Goal: Communication & Community: Answer question/provide support

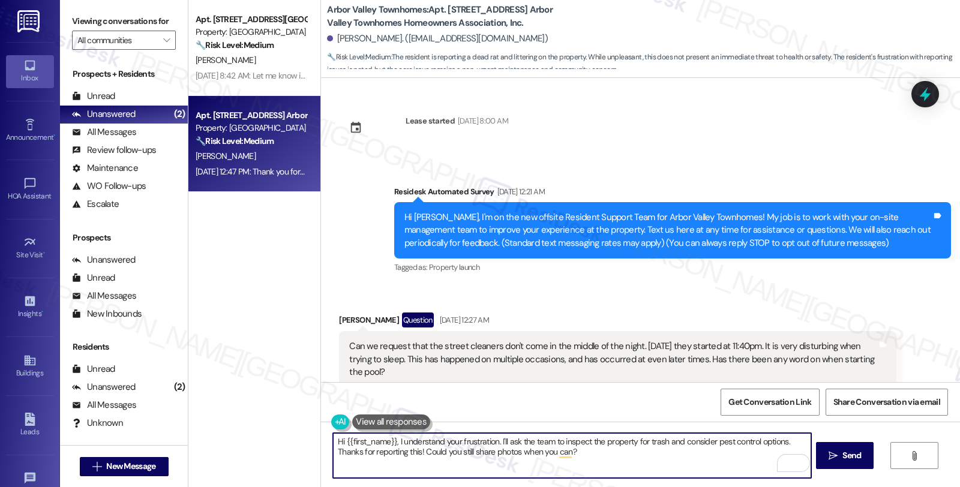
scroll to position [7053, 0]
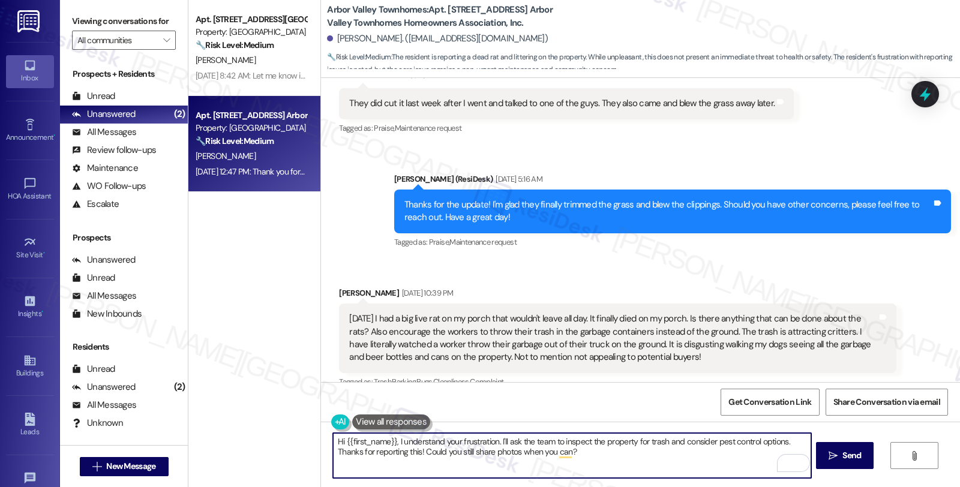
click at [502, 445] on textarea "Hi {{first_name}}, I understand your frustration. I'll ask the team to inspect …" at bounding box center [572, 455] width 478 height 45
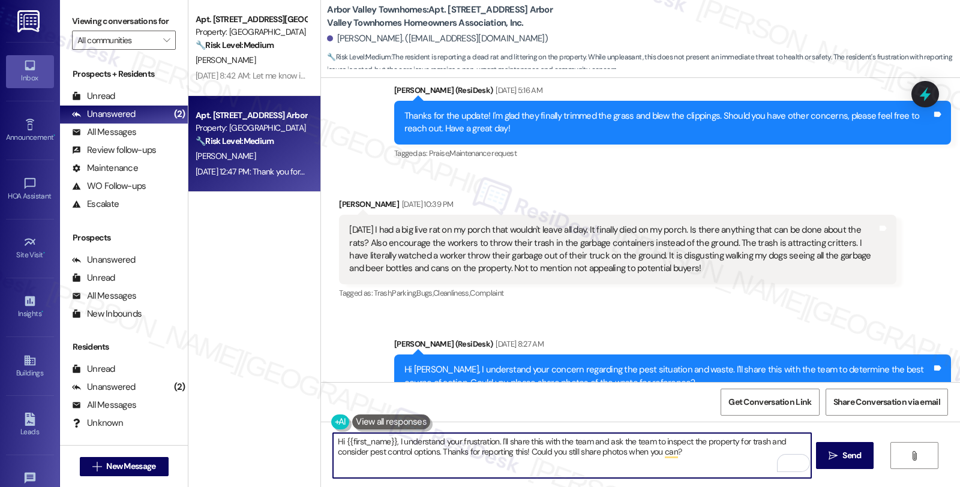
scroll to position [7320, 0]
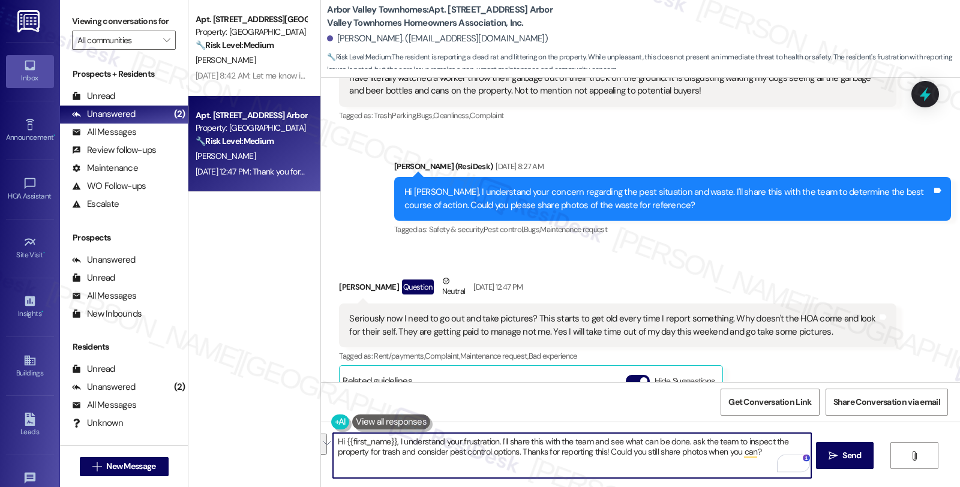
drag, startPoint x: 682, startPoint y: 445, endPoint x: 760, endPoint y: 476, distance: 83.3
click at [760, 476] on textarea "Hi {{first_name}}, I understand your frustration. I'll share this with the team…" at bounding box center [572, 455] width 478 height 45
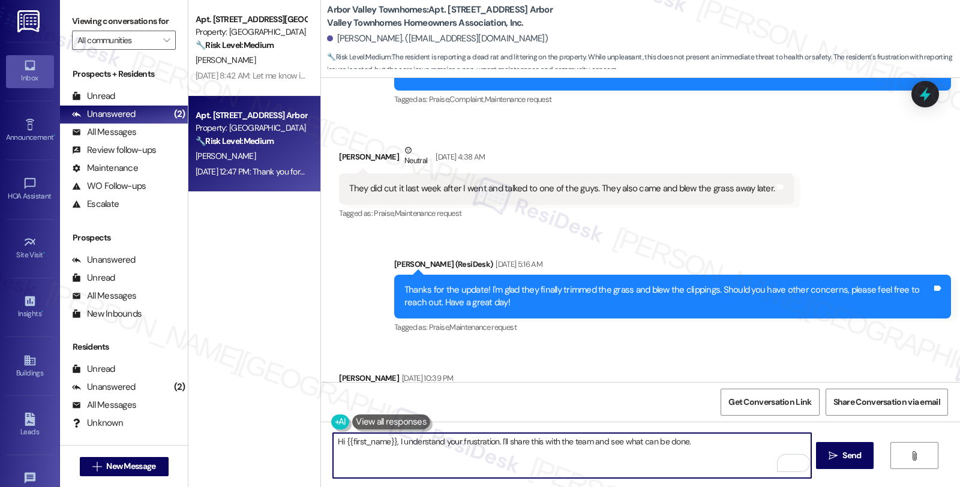
scroll to position [7053, 0]
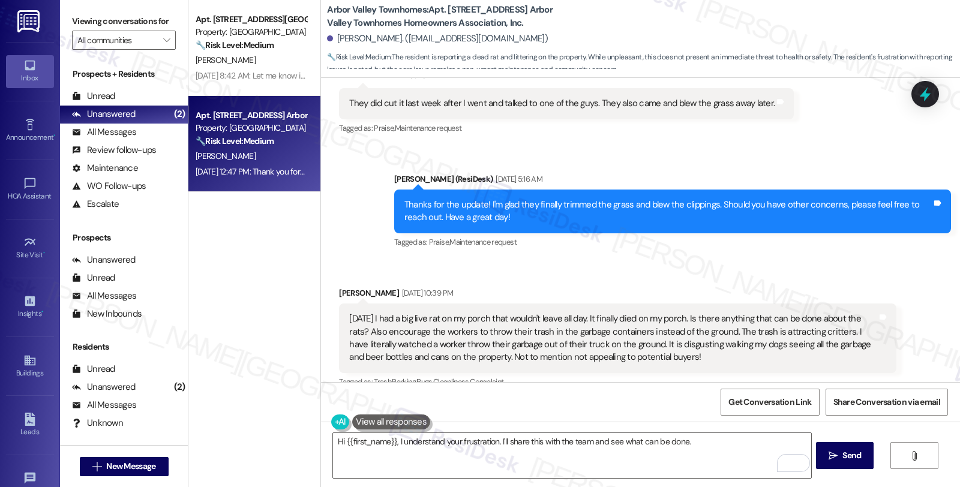
drag, startPoint x: 337, startPoint y: 253, endPoint x: 680, endPoint y: 364, distance: 360.4
click at [697, 304] on div "Yesterday I had a big live rat on my porch that wouldn't leave all day. It fina…" at bounding box center [617, 339] width 557 height 70
copy div "Yesterday I had a big live rat on my porch that wouldn't leave all day. It fina…"
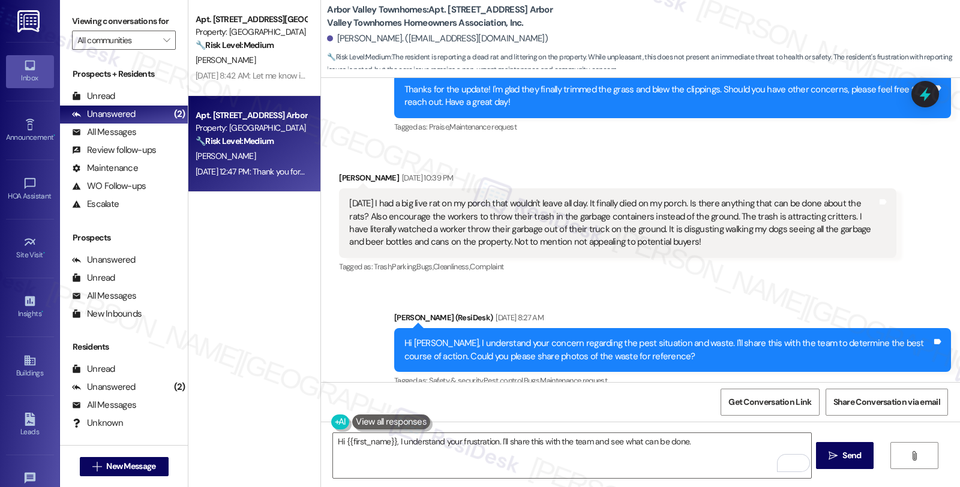
scroll to position [7253, 0]
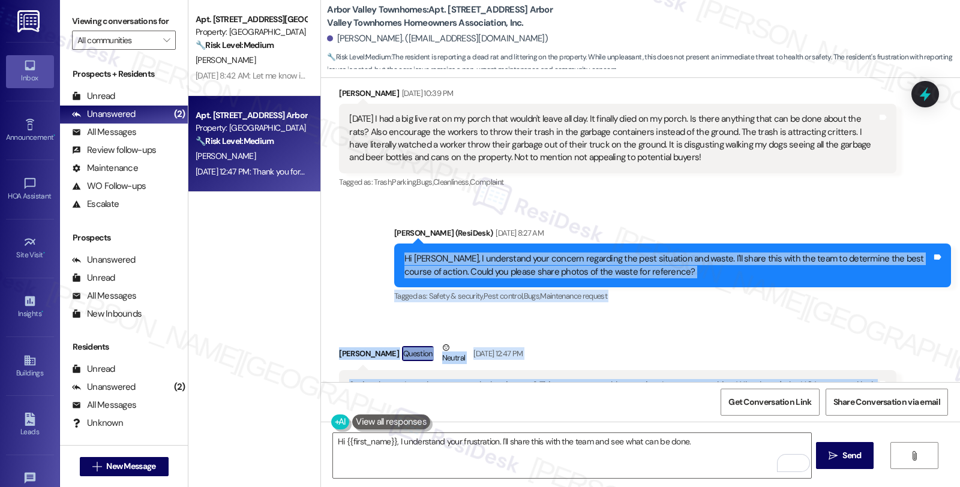
drag, startPoint x: 824, startPoint y: 341, endPoint x: 345, endPoint y: 185, distance: 503.7
click at [345, 185] on div "Lease started Dec 20, 2024 at 8:00 AM Survey, sent via SMS Residesk Automated S…" at bounding box center [640, 230] width 639 height 304
copy div "Hi Megan, I understand your concern regarding the pest situation and waste. I'l…"
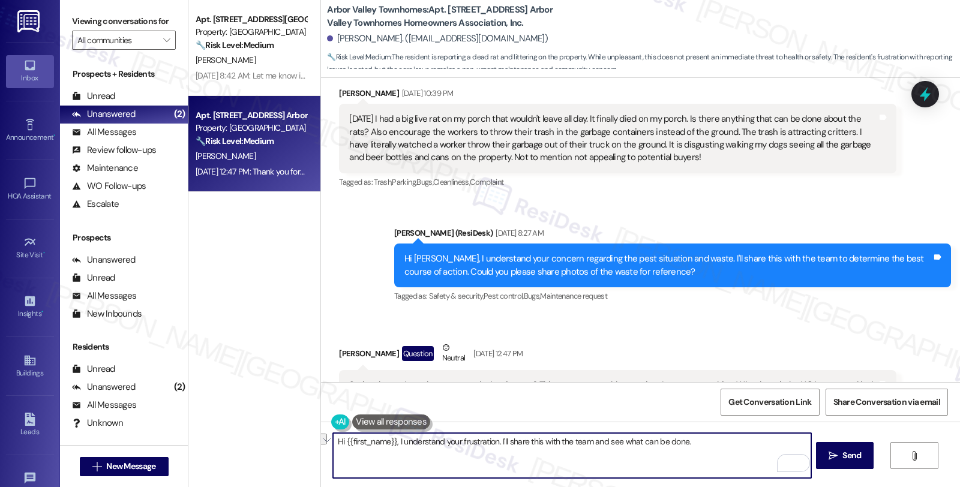
drag, startPoint x: 392, startPoint y: 441, endPoint x: 494, endPoint y: 446, distance: 102.1
click at [494, 446] on textarea "Hi {{first_name}}, I understand your frustration. I'll share this with the team…" at bounding box center [572, 455] width 478 height 45
paste textarea "hear your frustration and I’m really sorry it felt like we were asking you to d…"
click at [441, 455] on textarea "Hi {{first_name}}, I hear your frustration, and I’m really sorry it felt like w…" at bounding box center [572, 455] width 478 height 45
click at [499, 454] on textarea "Hi {{first_name}}, I hear your frustration, and I’m really sorry it felt like w…" at bounding box center [572, 455] width 478 height 45
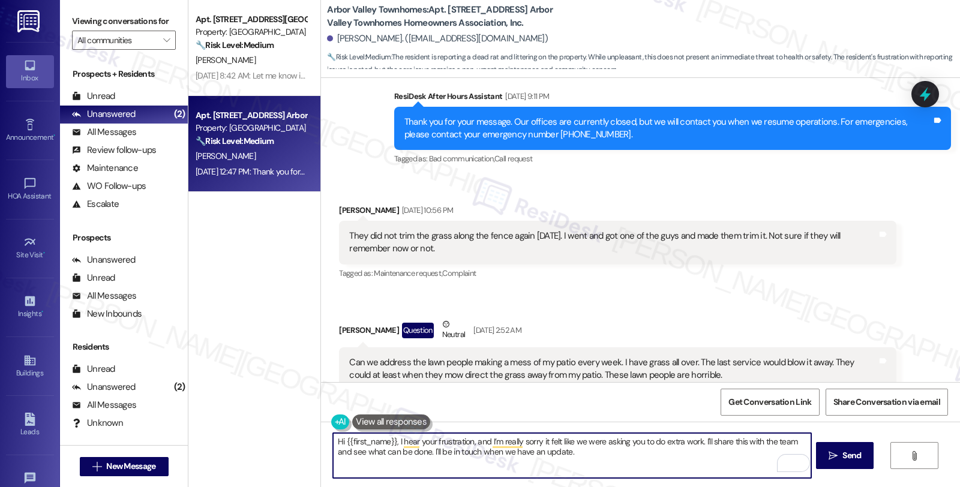
scroll to position [6119, 0]
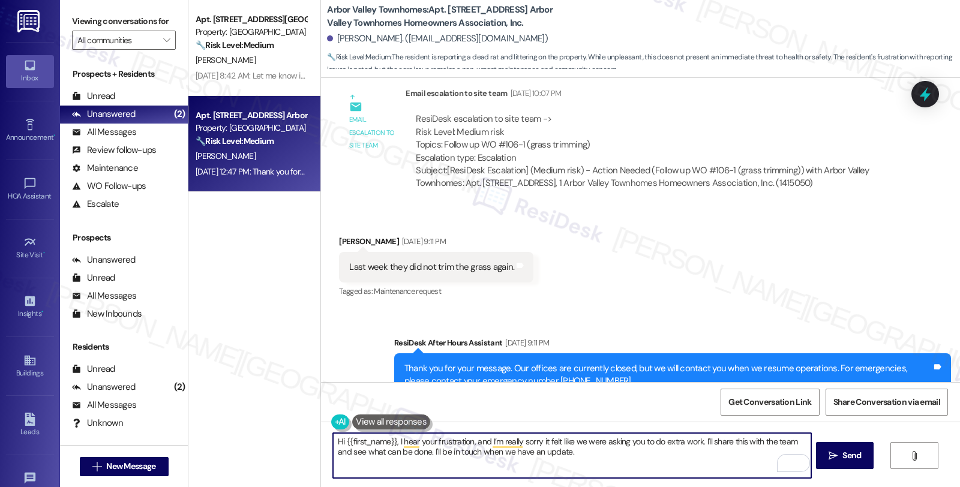
click at [614, 456] on textarea "Hi {{first_name}}, I hear your frustration, and I’m really sorry it felt like w…" at bounding box center [572, 455] width 478 height 45
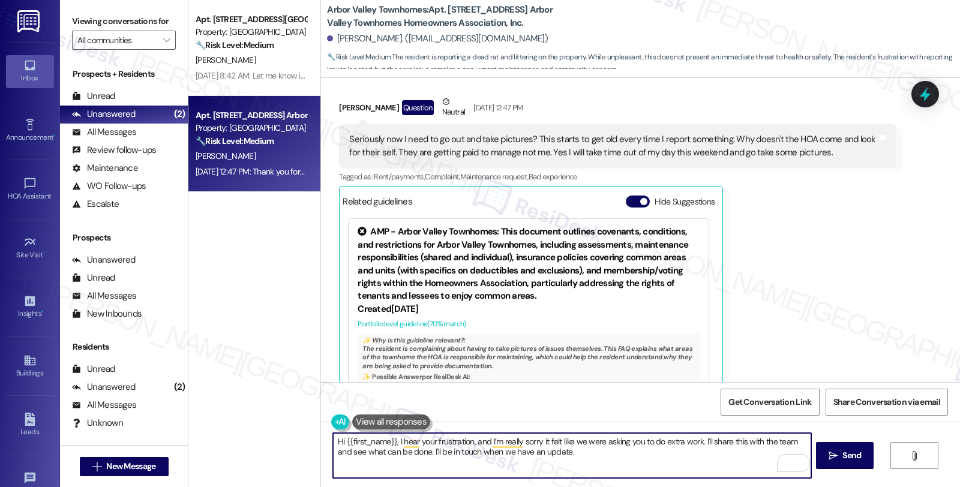
scroll to position [7587, 0]
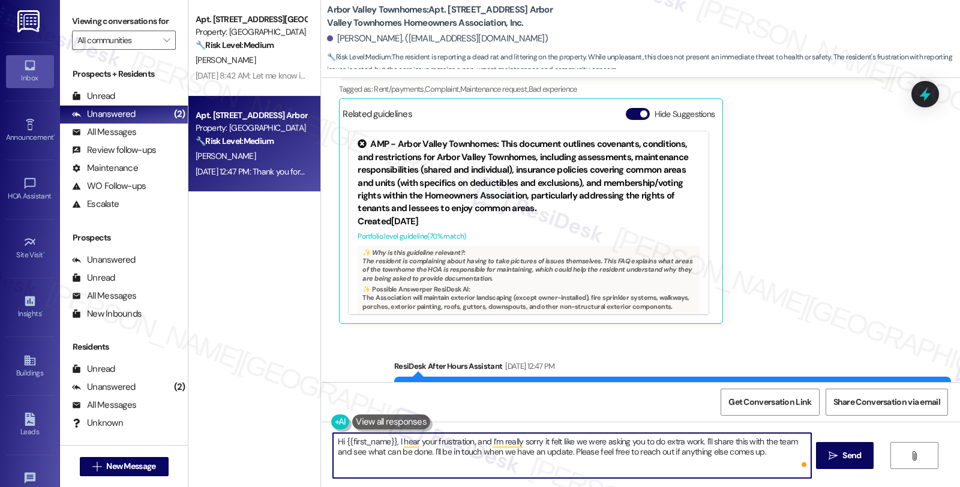
type textarea "Hi {{first_name}}, I hear your frustration, and I’m really sorry it felt like w…"
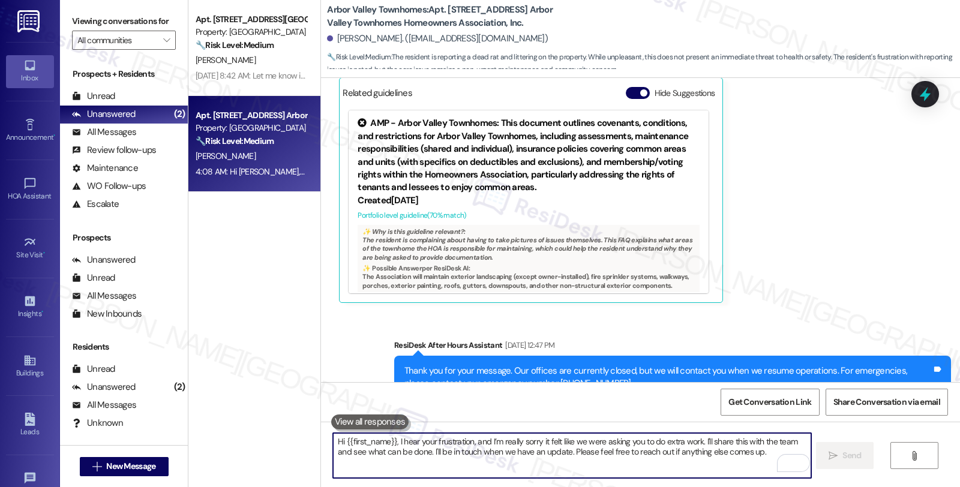
scroll to position [7683, 0]
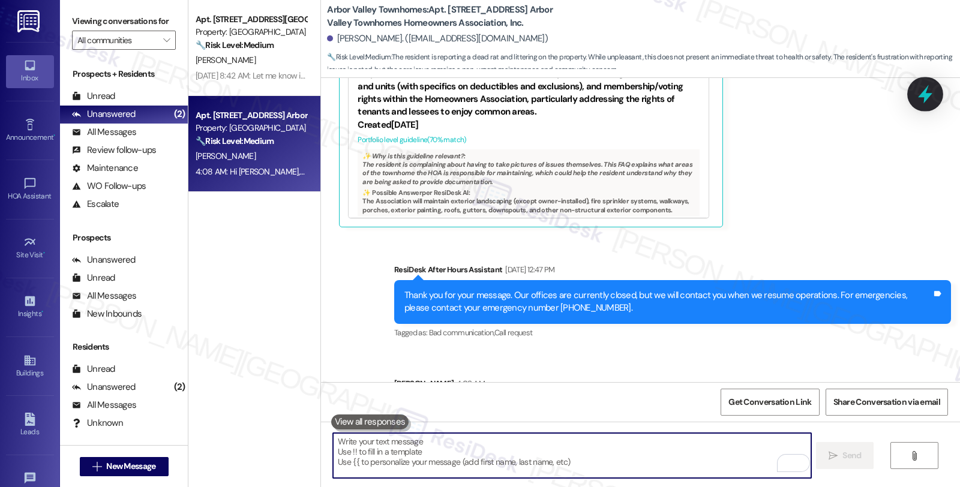
click at [930, 100] on icon at bounding box center [925, 94] width 20 height 20
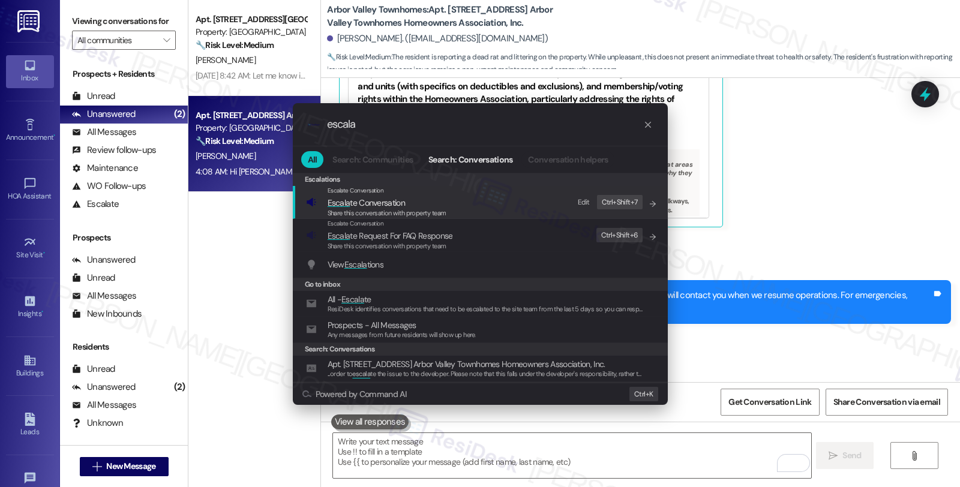
type input "escala"
click at [418, 205] on span "Escala te Conversation" at bounding box center [387, 202] width 119 height 13
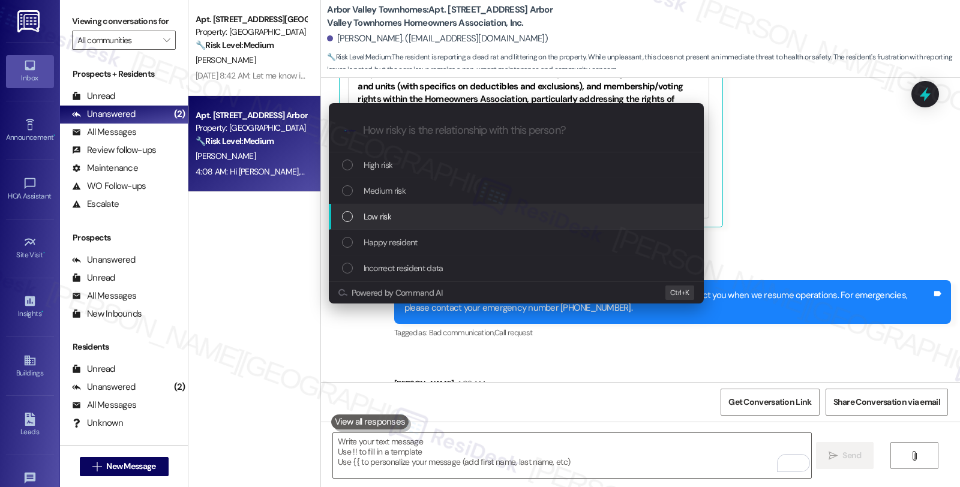
click at [379, 211] on span "Low risk" at bounding box center [378, 216] width 28 height 13
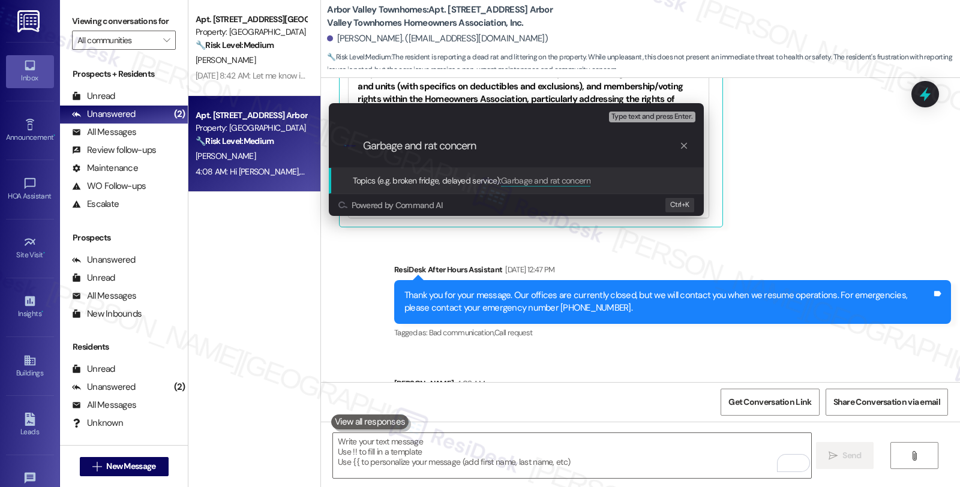
type input "Garbage and rat concerns"
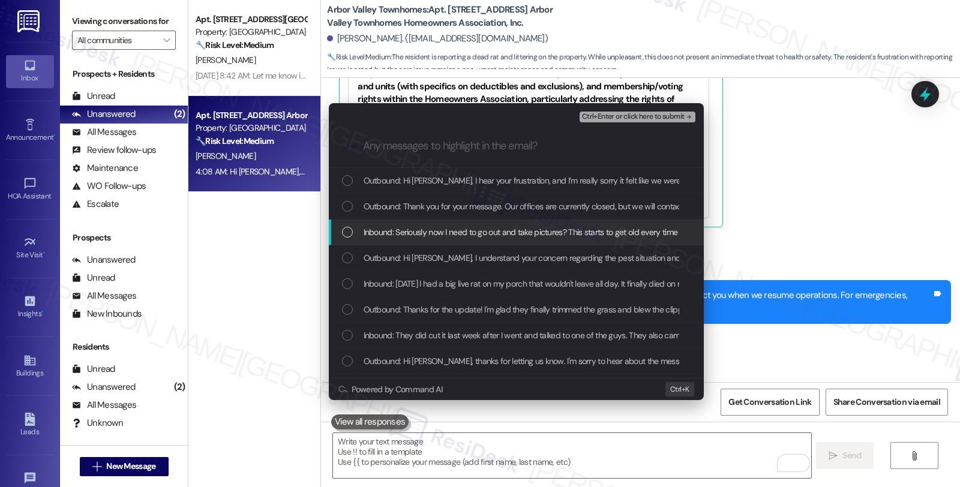
click at [378, 221] on div "Inbound: Seriously now I need to go out and take pictures? This starts to get o…" at bounding box center [516, 233] width 375 height 26
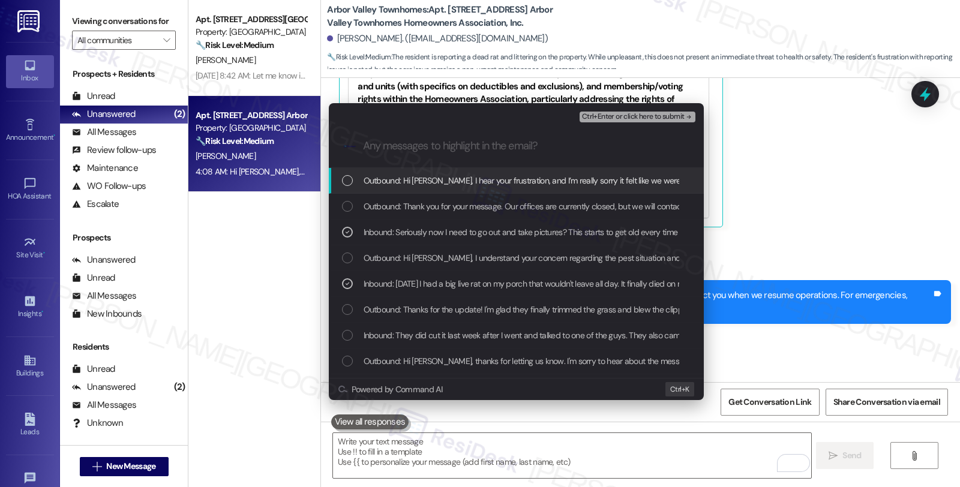
click at [649, 113] on span "Ctrl+Enter or click here to submit" at bounding box center [633, 117] width 103 height 8
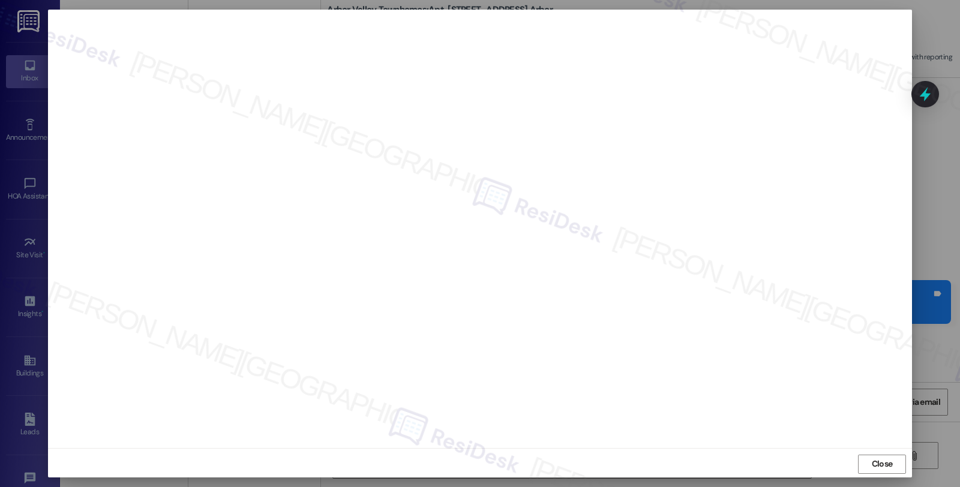
scroll to position [2, 0]
click at [879, 454] on span "Close" at bounding box center [883, 463] width 26 height 18
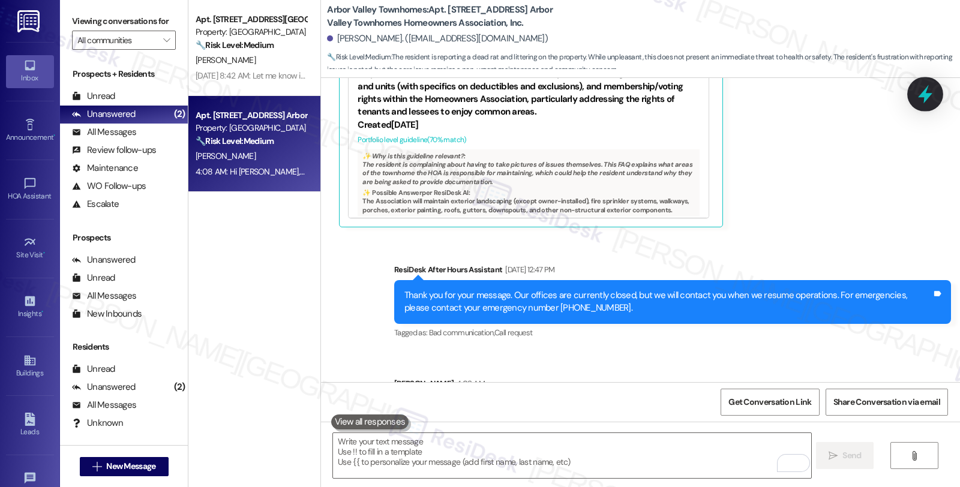
click at [924, 97] on icon at bounding box center [925, 94] width 14 height 19
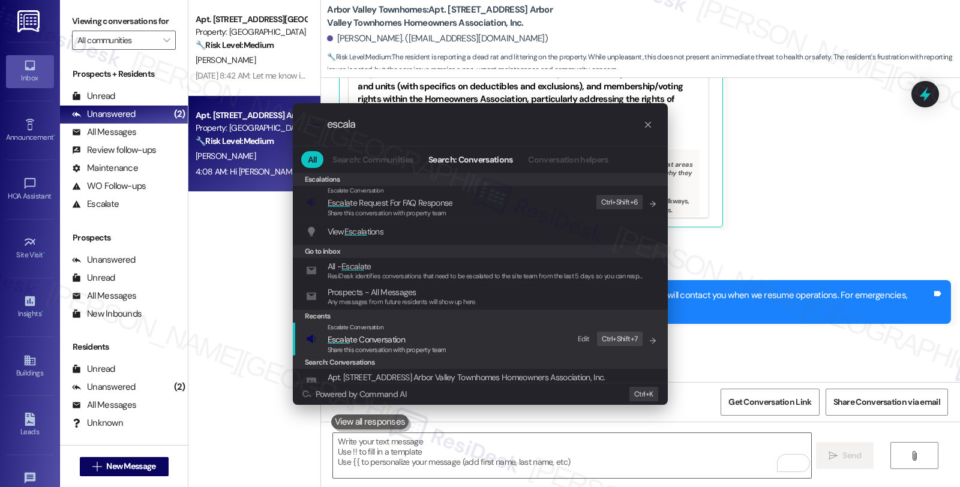
type input "escala"
click at [418, 332] on div "Escalate Conversation" at bounding box center [387, 328] width 119 height 10
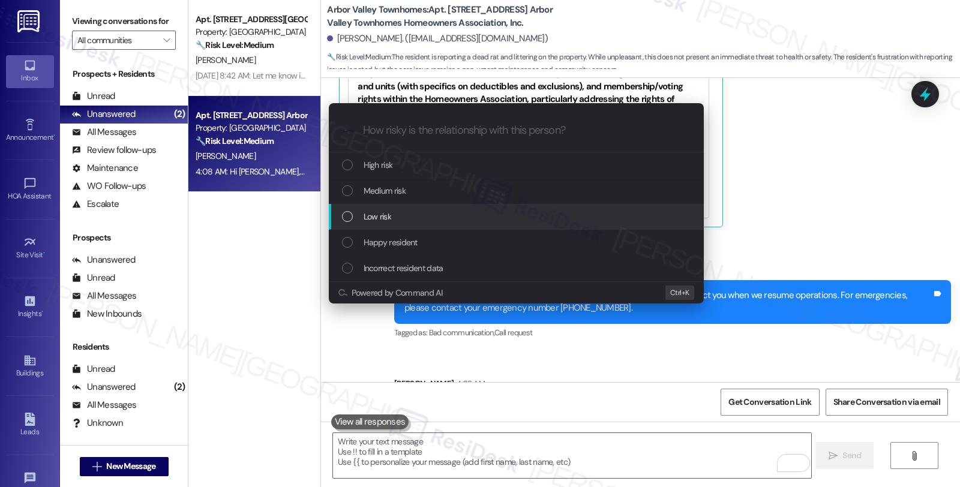
click at [387, 218] on span "Low risk" at bounding box center [378, 216] width 28 height 13
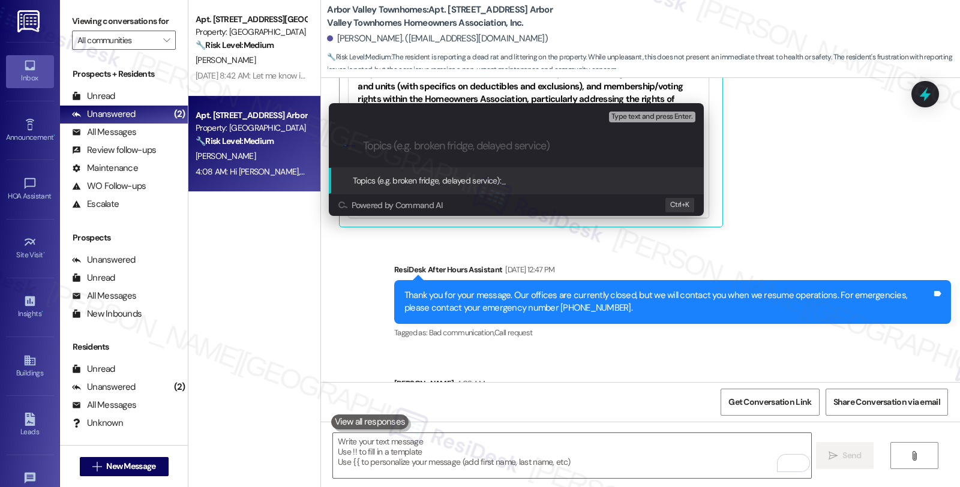
paste input "Garbage and rat concerns"
type input "Garbage and rat concerns"
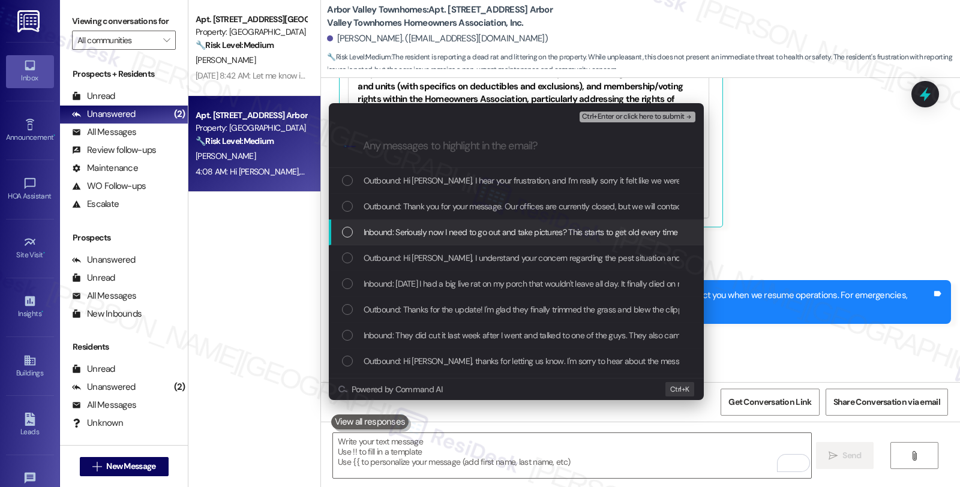
click at [463, 229] on span "Inbound: Seriously now I need to go out and take pictures? This starts to get o…" at bounding box center [843, 232] width 958 height 13
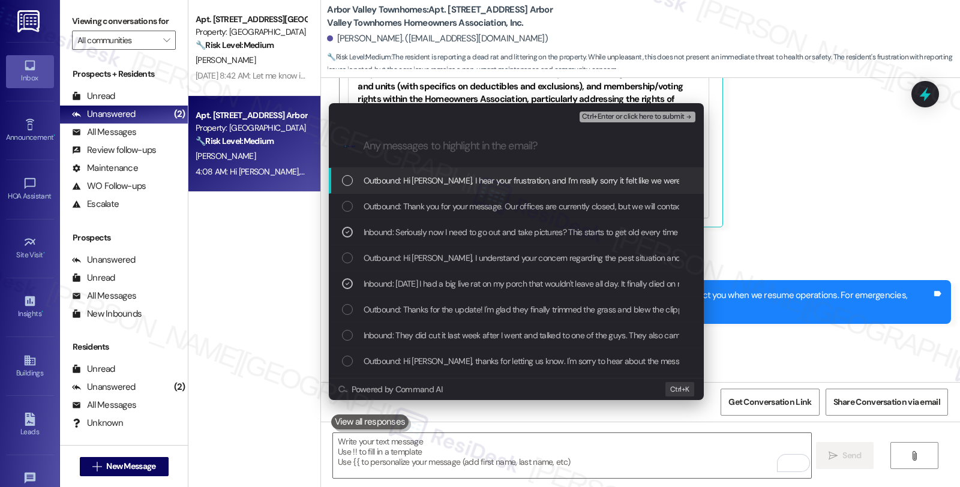
click at [655, 118] on span "Ctrl+Enter or click here to submit" at bounding box center [633, 117] width 103 height 8
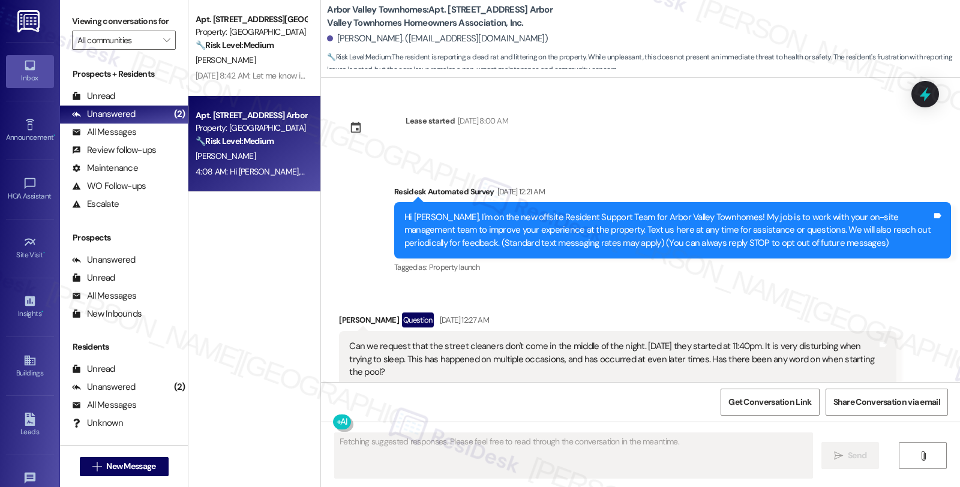
type textarea "Fetching suggested responses. Please feel free to read through the conversation…"
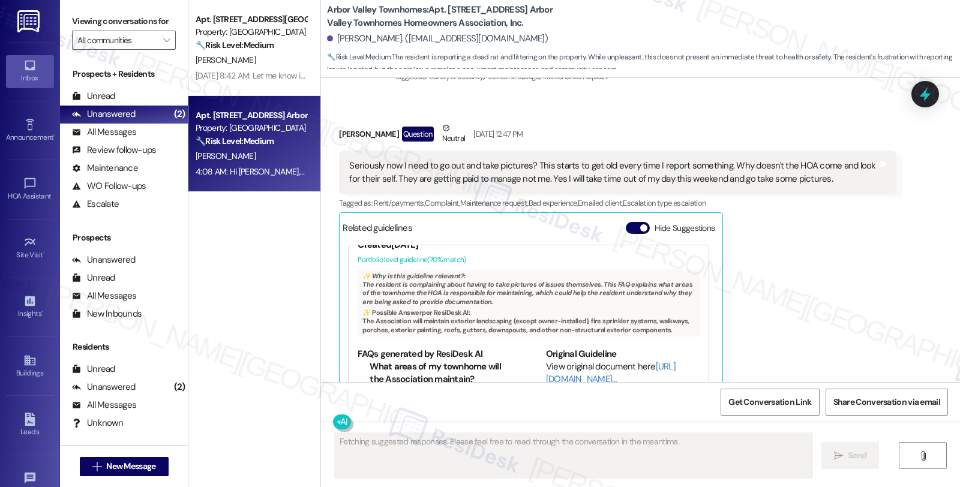
scroll to position [121, 0]
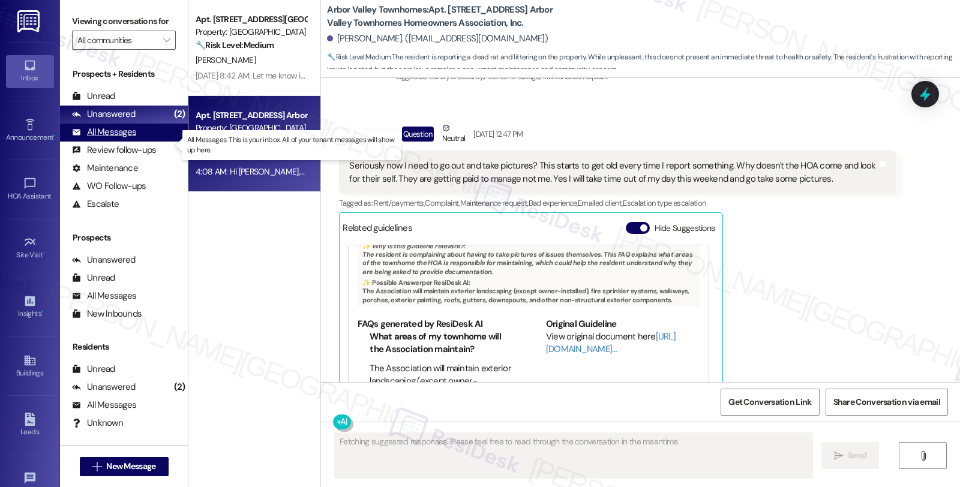
click at [134, 139] on div "All Messages" at bounding box center [104, 132] width 64 height 13
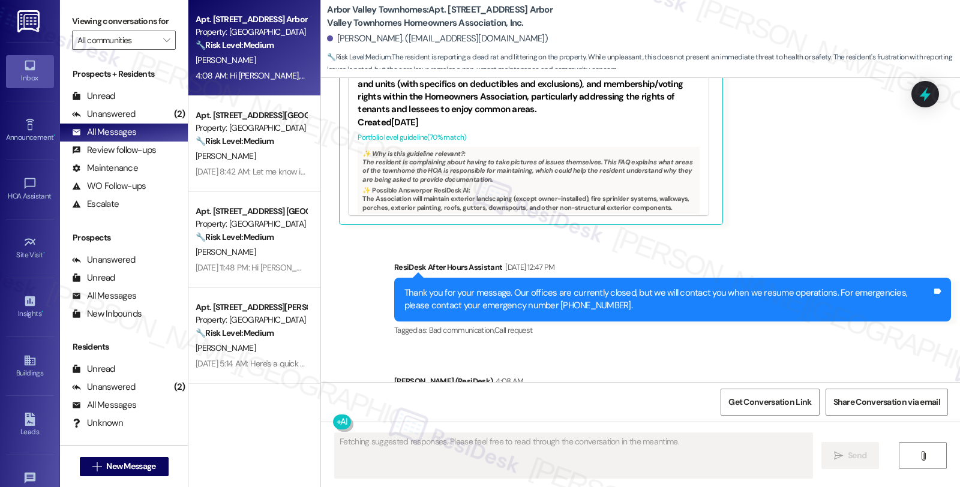
scroll to position [7473, 0]
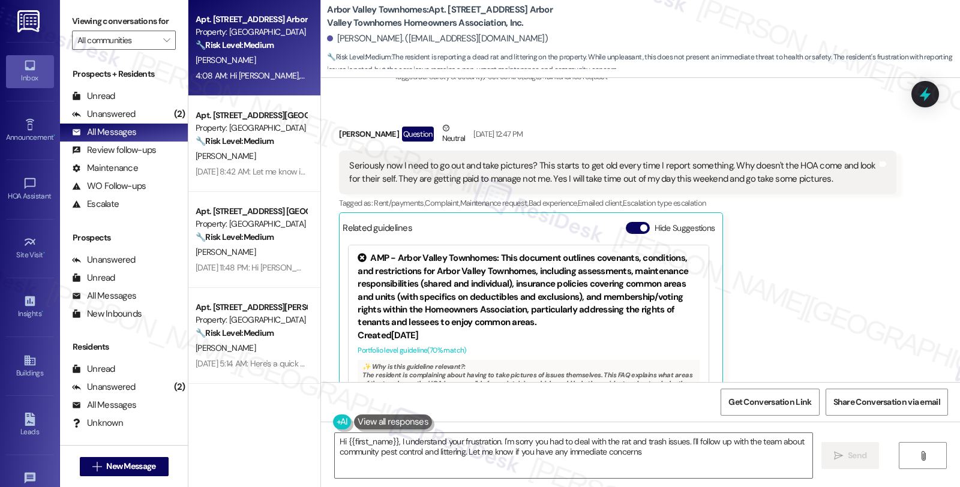
type textarea "Hi {{first_name}}, I understand your frustration. I'm sorry you had to deal wit…"
click at [847, 236] on div "Megan Mead Question Neutral Sep 13, 2025 at 12:47 PM Seriously now I need to go…" at bounding box center [617, 280] width 557 height 316
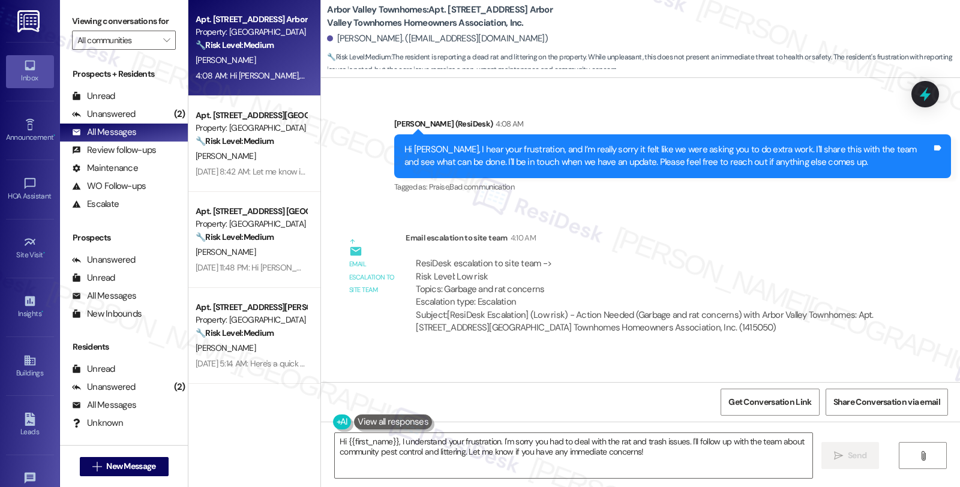
scroll to position [7945, 0]
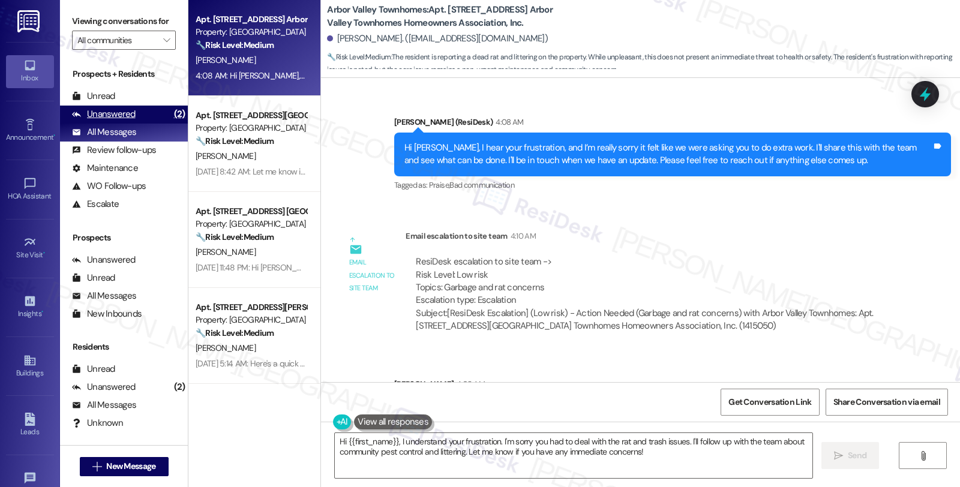
click at [134, 124] on div "Unanswered (2)" at bounding box center [124, 115] width 128 height 18
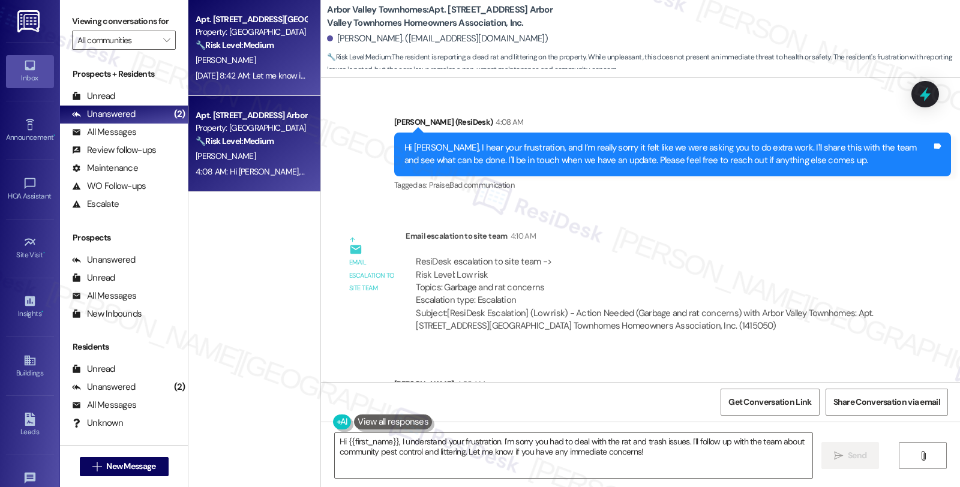
click at [284, 50] on div "🔧 Risk Level: Medium The resident is reporting that outdoor lights are not work…" at bounding box center [251, 45] width 111 height 13
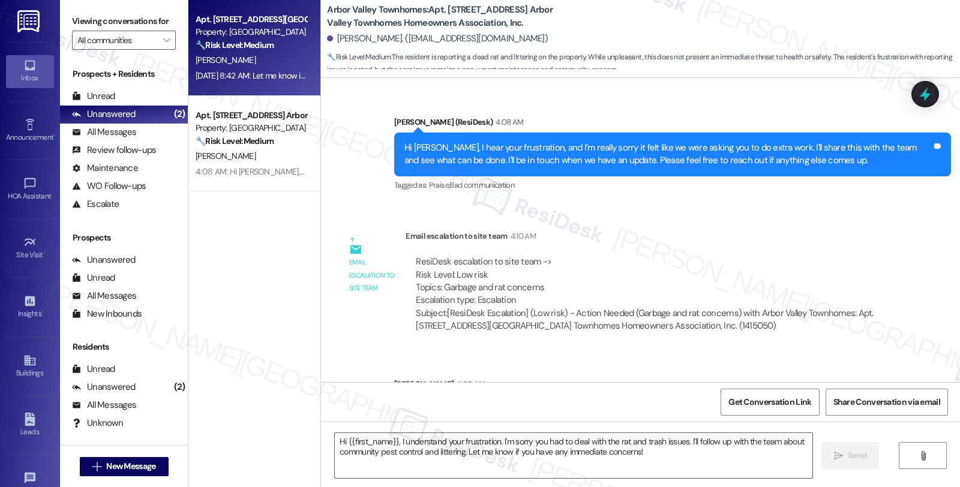
type textarea "Fetching suggested responses. Please feel free to read through the conversation…"
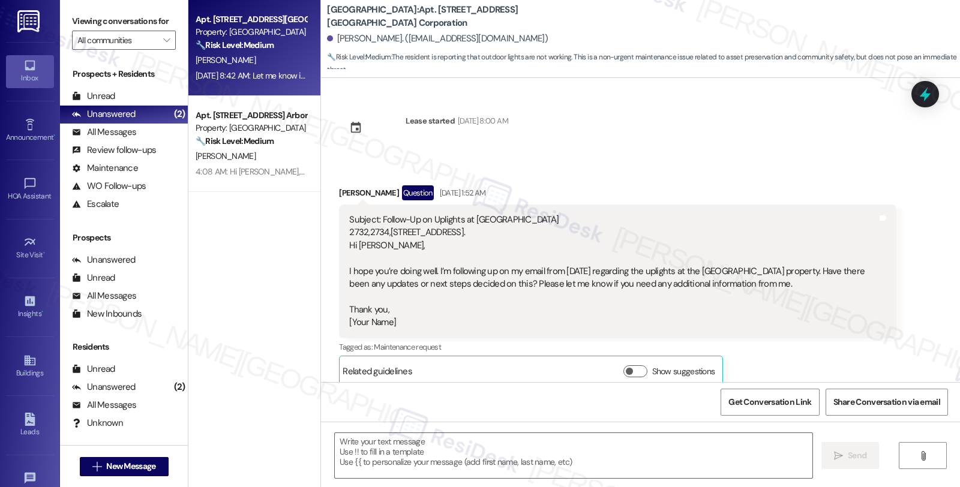
scroll to position [3004, 0]
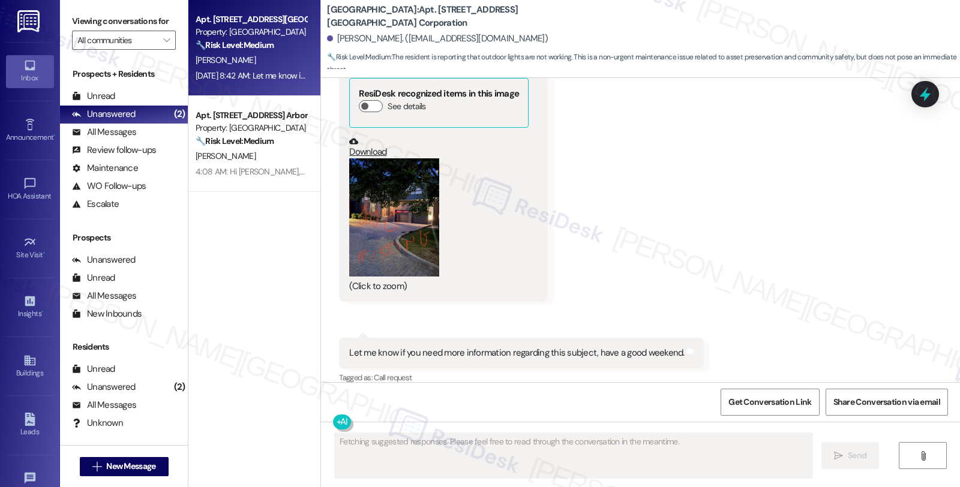
click at [382, 211] on button "Zoom image" at bounding box center [394, 217] width 90 height 118
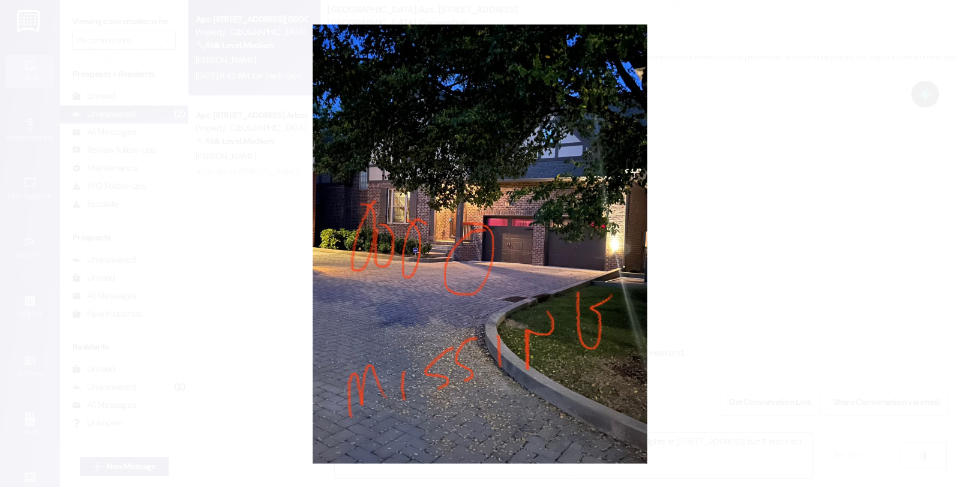
click at [739, 218] on button "Unzoom image" at bounding box center [480, 243] width 960 height 487
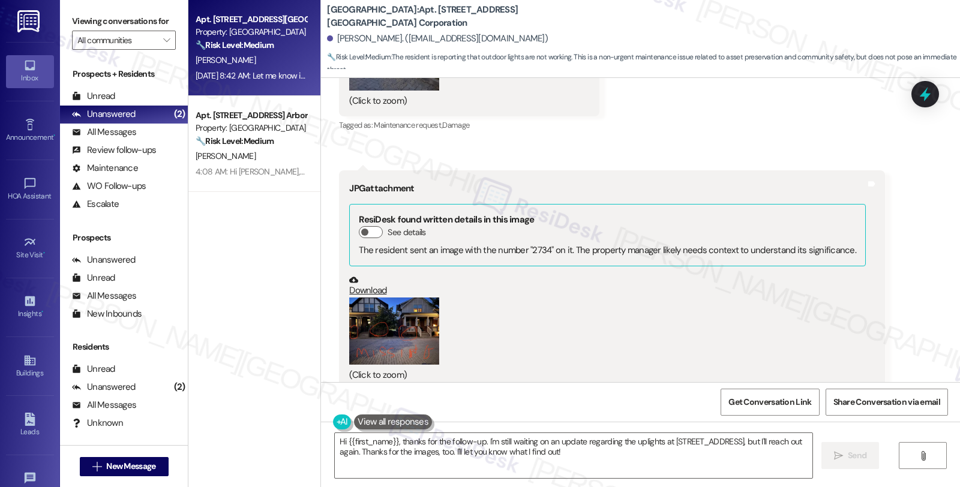
scroll to position [2537, 0]
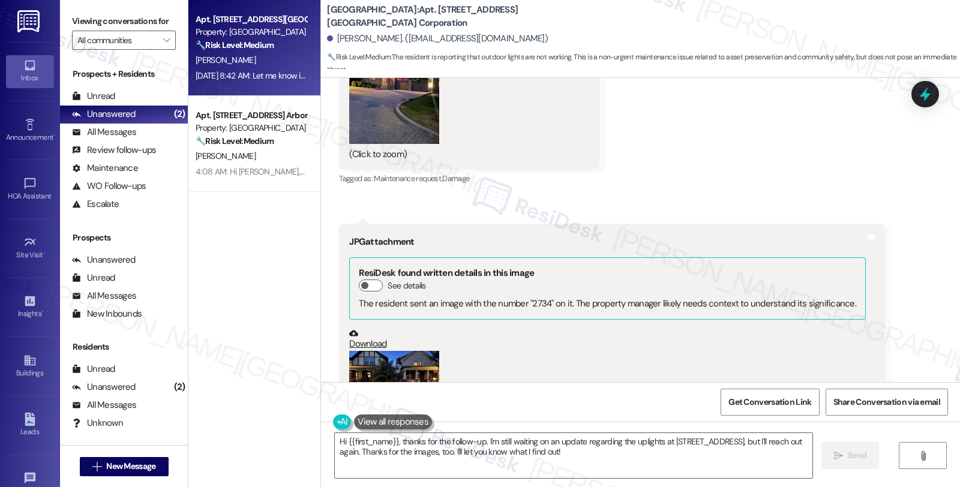
click at [379, 351] on button "Zoom image" at bounding box center [394, 385] width 90 height 68
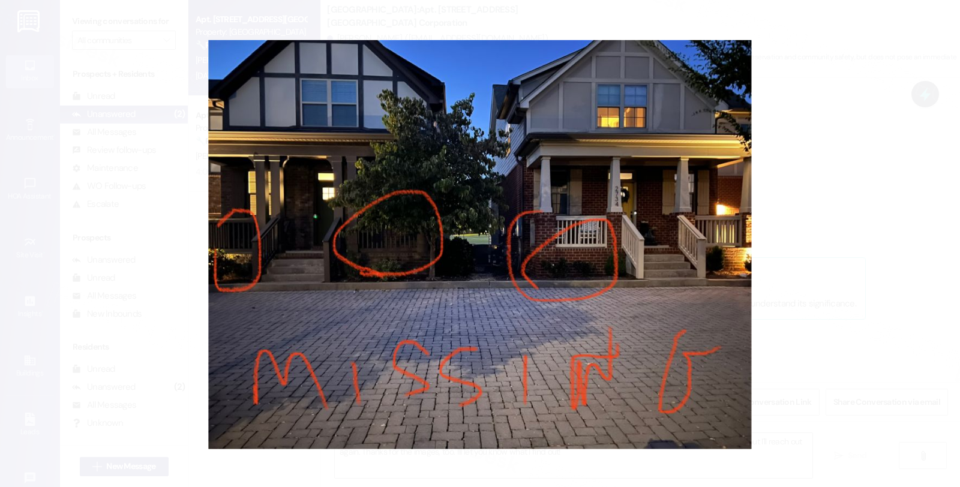
click at [848, 230] on button "Unzoom image" at bounding box center [480, 243] width 960 height 487
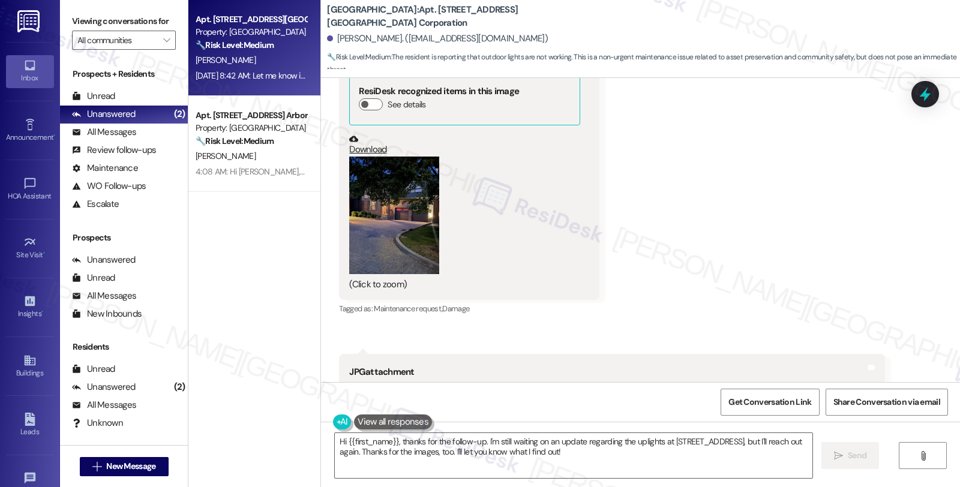
scroll to position [2404, 0]
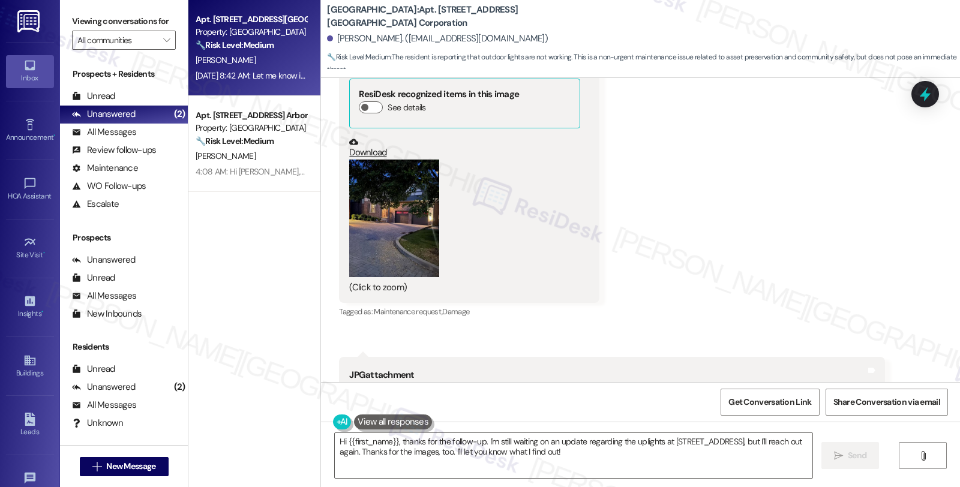
click at [379, 203] on button "Zoom image" at bounding box center [394, 219] width 90 height 118
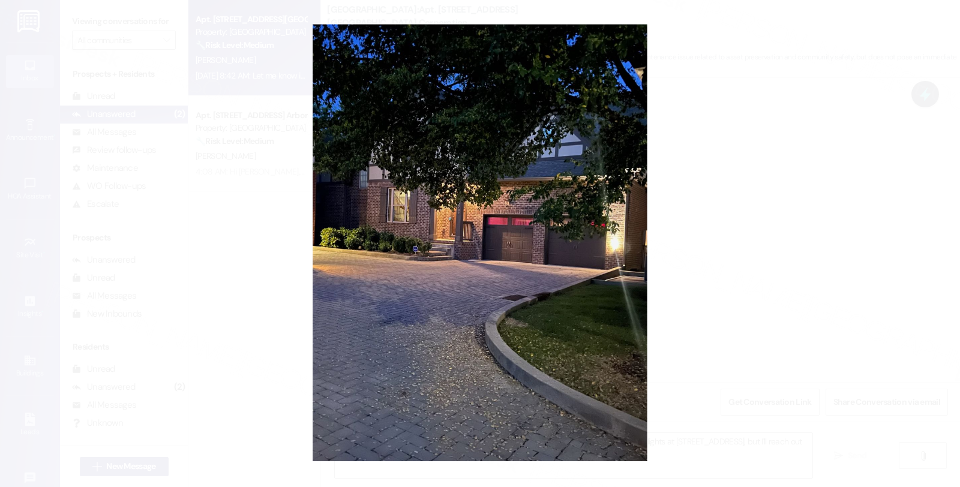
click at [527, 221] on button "Unzoom image" at bounding box center [480, 243] width 960 height 487
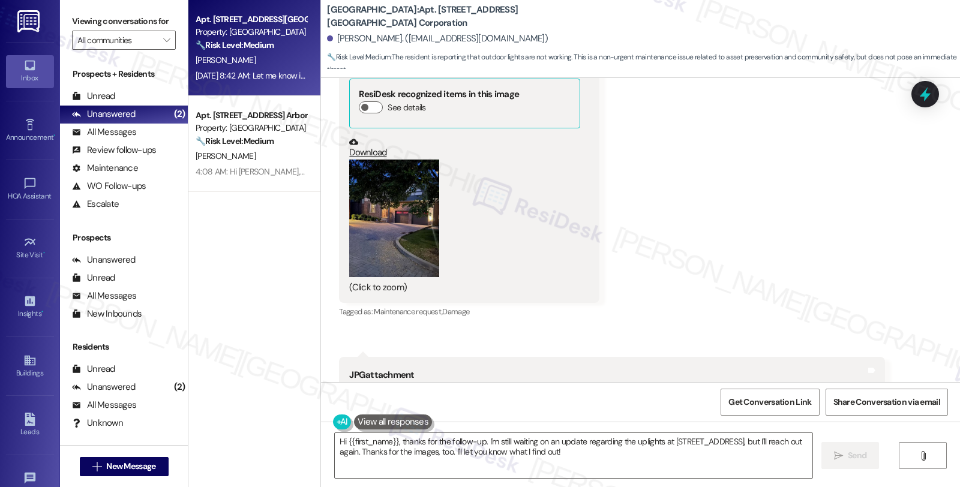
click at [649, 219] on div "Received via SMS Philippe Larocque Sep 13, 2025 at 8:38 AM 2732-2734 no up ligh…" at bounding box center [640, 235] width 639 height 1520
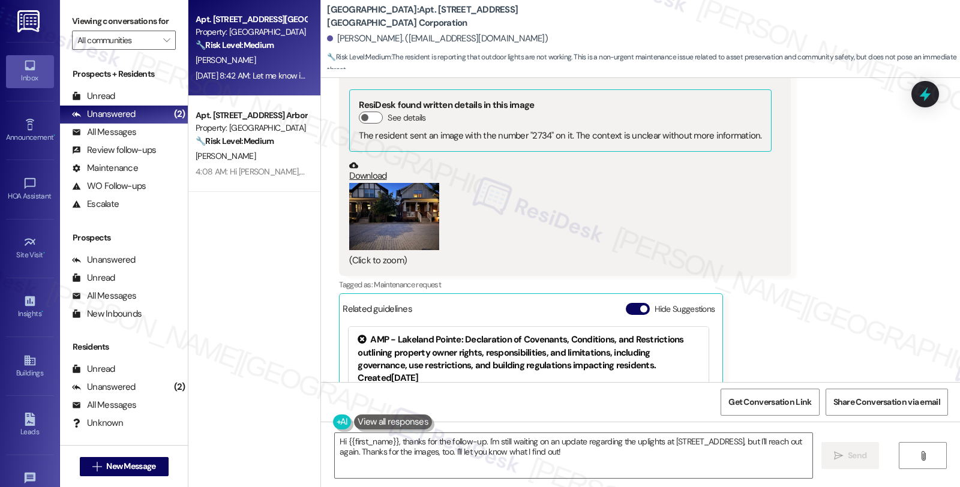
scroll to position [1870, 0]
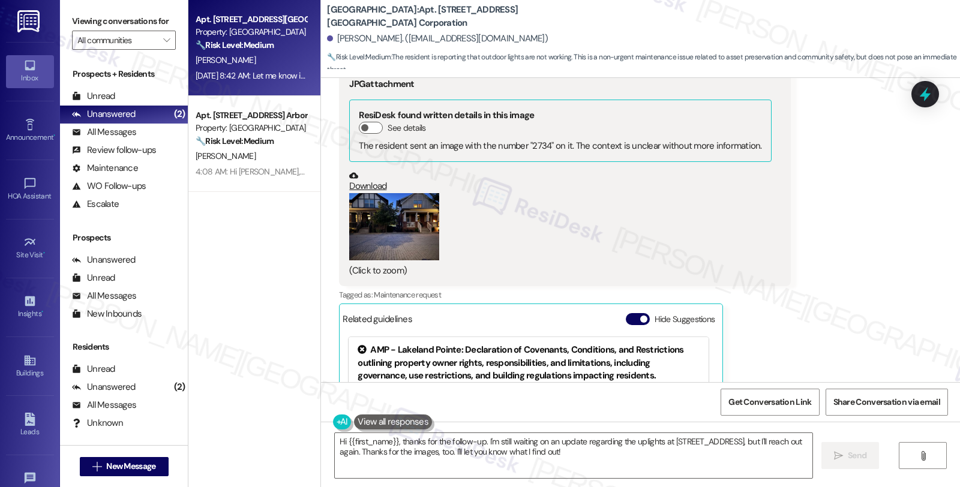
click at [420, 239] on button "Zoom image" at bounding box center [394, 227] width 90 height 68
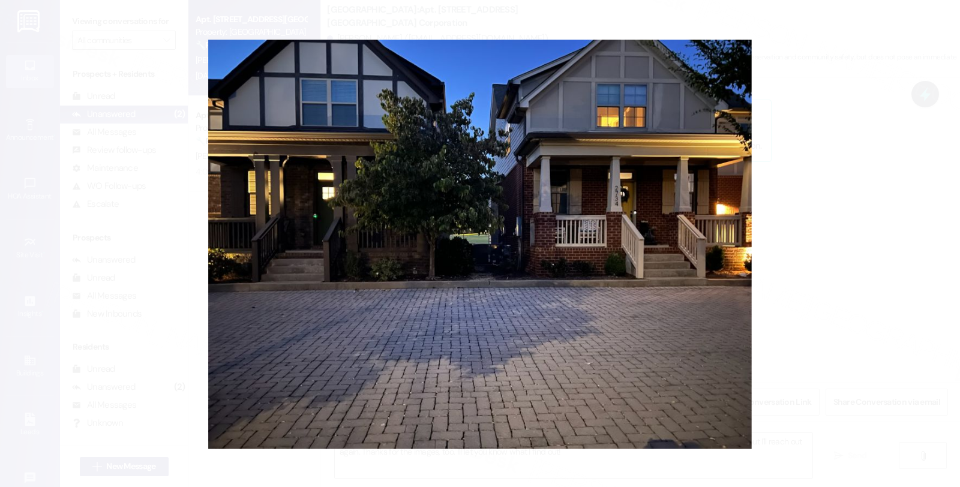
click at [789, 226] on button "Unzoom image" at bounding box center [480, 243] width 960 height 487
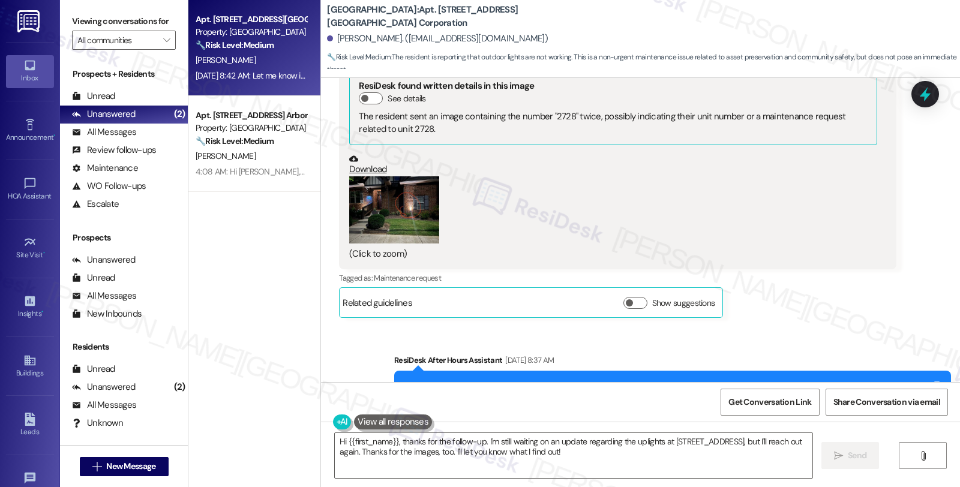
scroll to position [1403, 0]
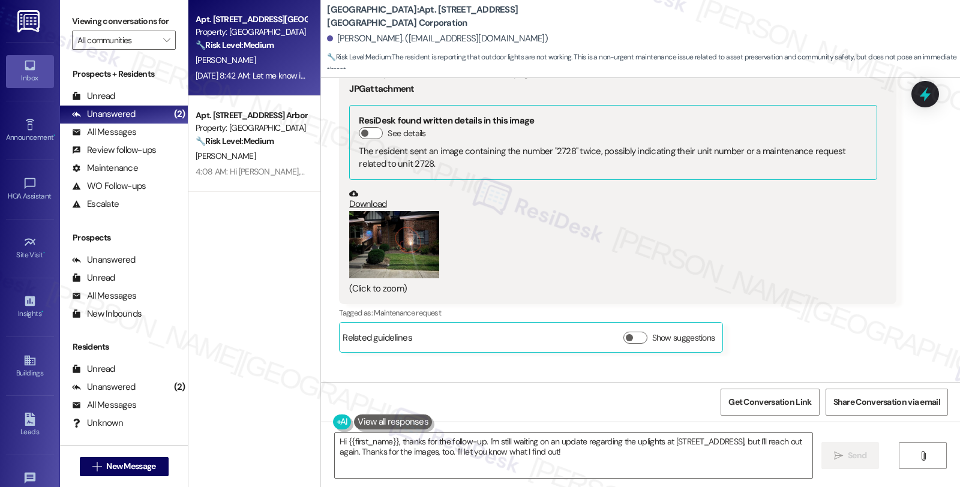
click at [373, 238] on button "Zoom image" at bounding box center [394, 245] width 90 height 68
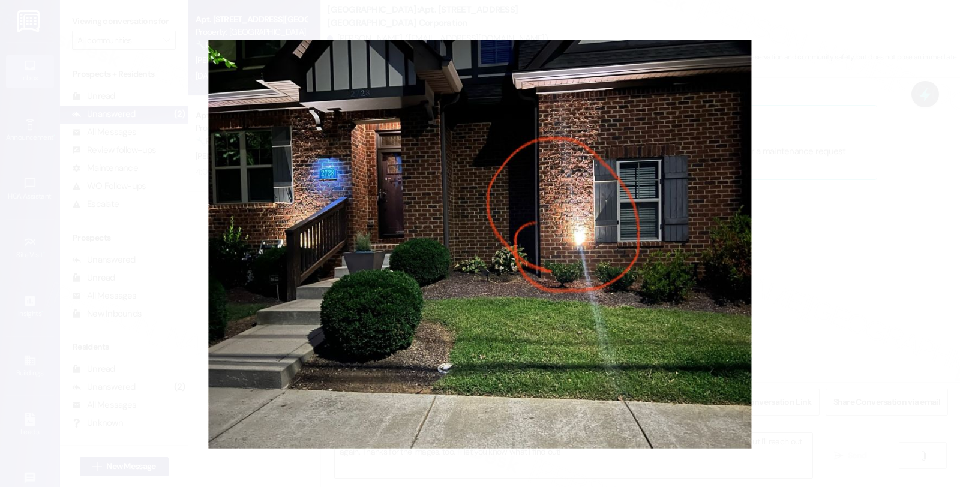
click at [799, 238] on button "Unzoom image" at bounding box center [480, 243] width 960 height 487
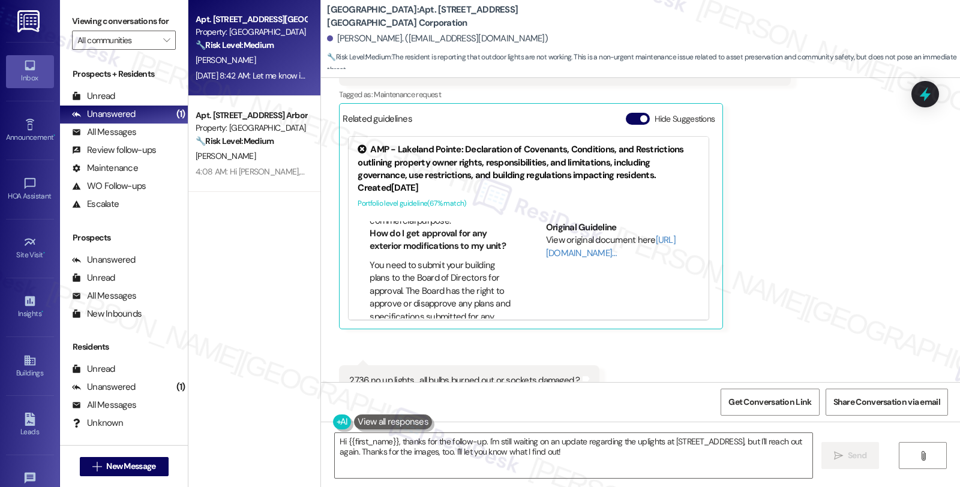
scroll to position [333, 0]
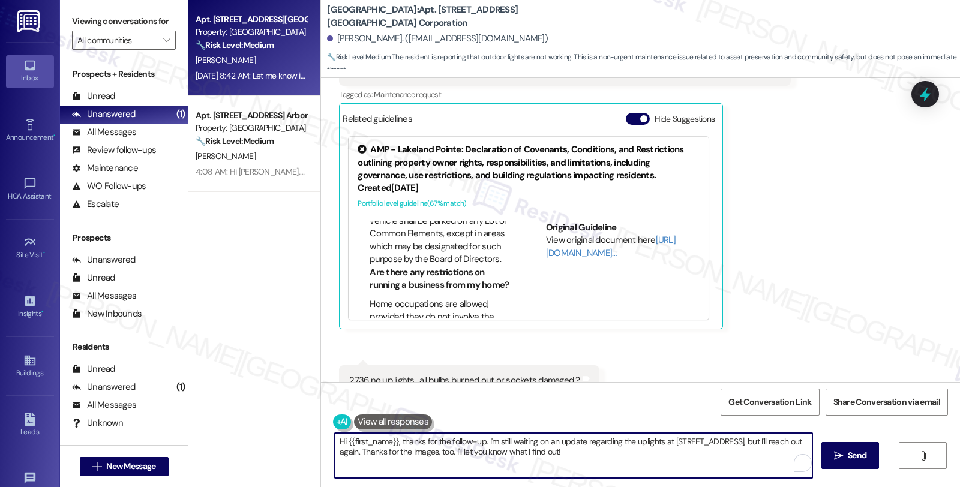
drag, startPoint x: 477, startPoint y: 441, endPoint x: 667, endPoint y: 504, distance: 200.6
click at [667, 487] on html "Inbox Go to Inbox Announcement • Send A Text Announcement HOA Assistant Go to H…" at bounding box center [480, 243] width 960 height 487
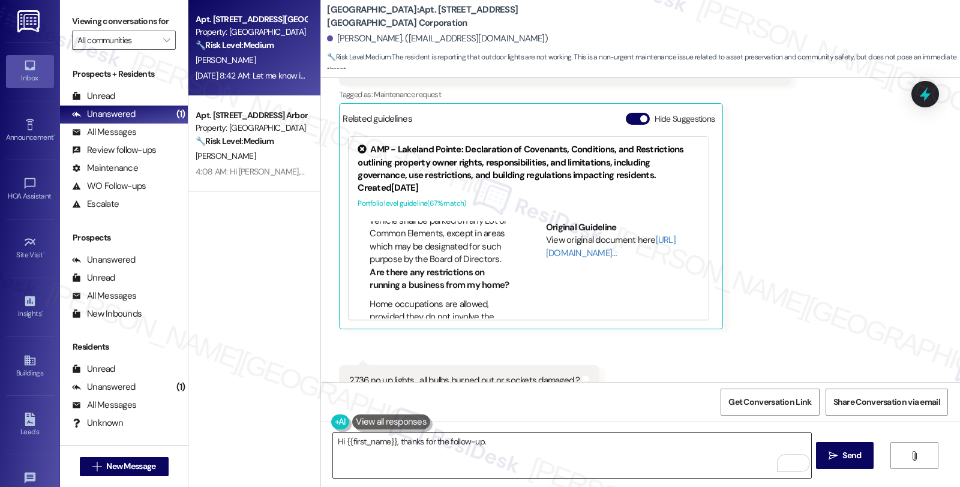
click at [527, 447] on textarea "Hi {{first_name}}, thanks for the follow-up." at bounding box center [572, 455] width 478 height 45
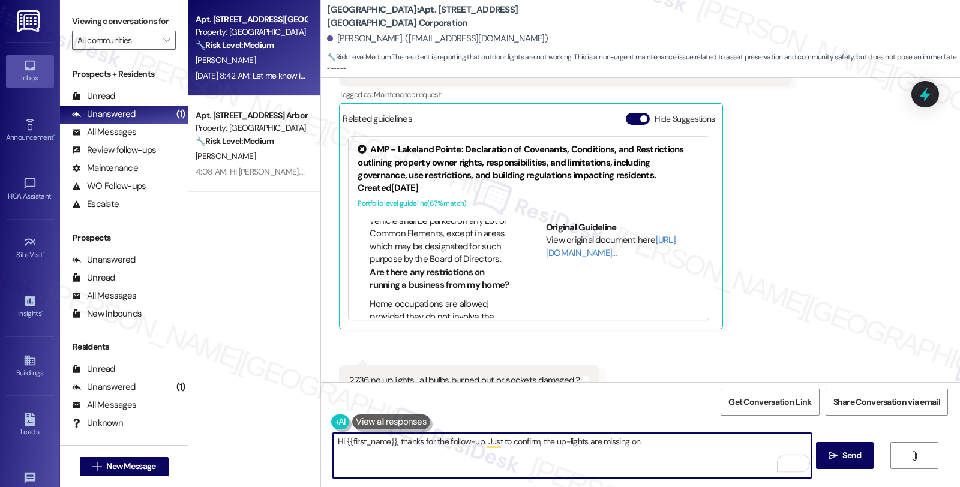
click at [660, 448] on textarea "Hi {{first_name}}, thanks for the follow-up. Just to confirm, the up-lights are…" at bounding box center [572, 455] width 478 height 45
type textarea "Hi {{first_name}}, thanks for the follow-up. Just to confirm, the up-lights are…"
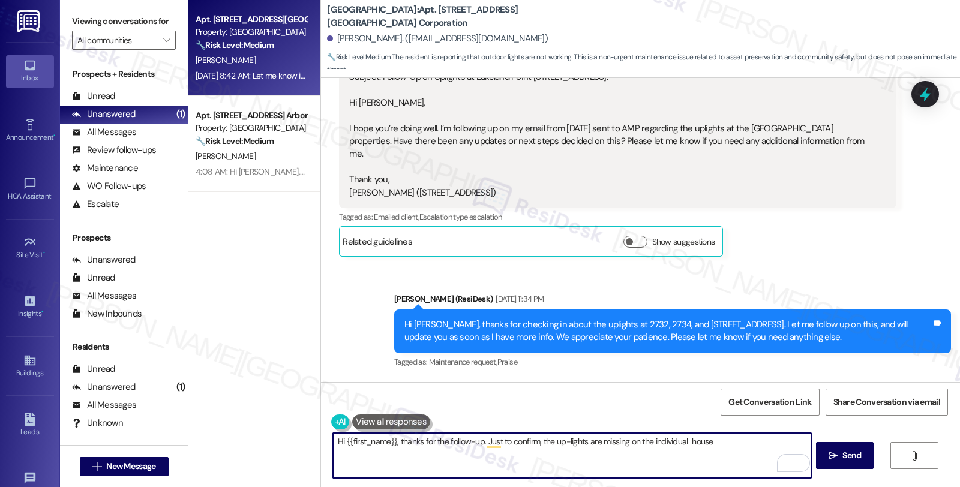
scroll to position [403, 0]
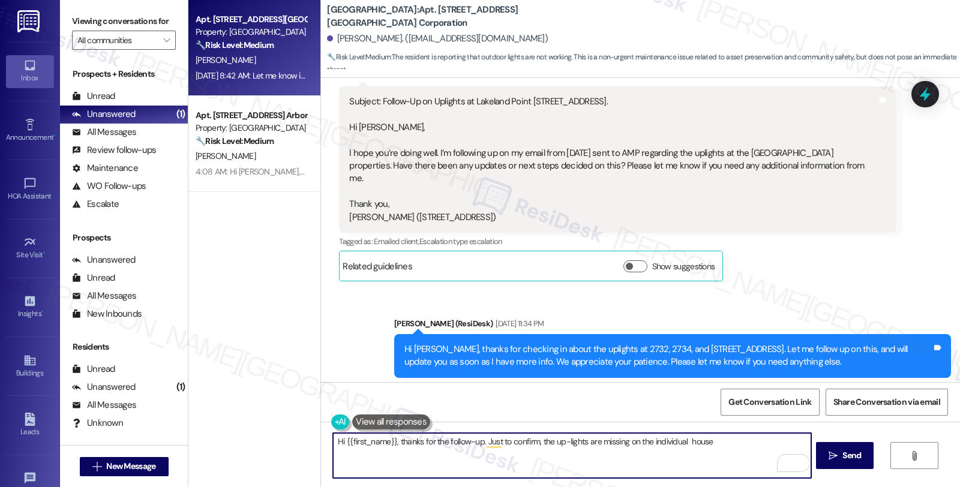
click at [727, 446] on textarea "Hi {{first_name}}, thanks for the follow-up. Just to confirm, the up-lights are…" at bounding box center [572, 455] width 478 height 45
click at [703, 150] on div "Subject: Follow-Up on Uplights at Lakeland Point [STREET_ADDRESS]. Hi [PERSON_N…" at bounding box center [613, 159] width 528 height 128
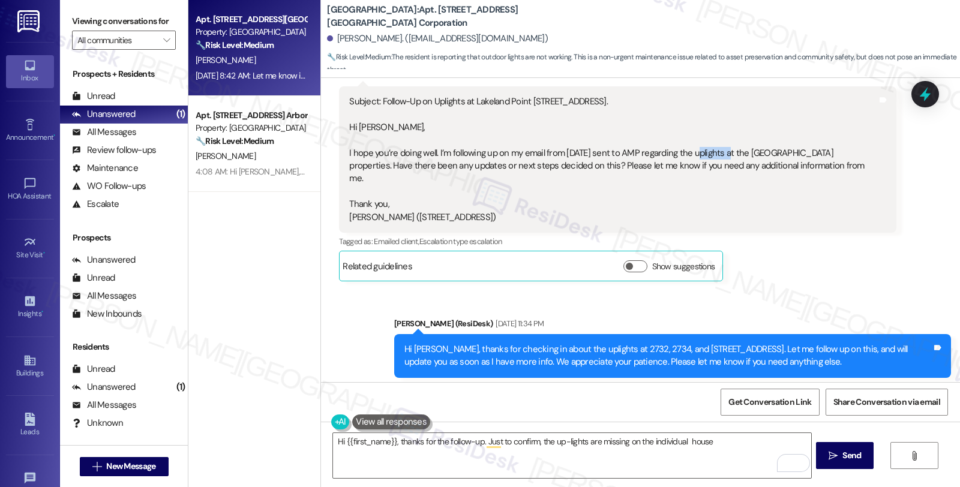
click at [703, 150] on div "Subject: Follow-Up on Uplights at Lakeland Point [STREET_ADDRESS]. Hi [PERSON_N…" at bounding box center [613, 159] width 528 height 128
copy div "uplights"
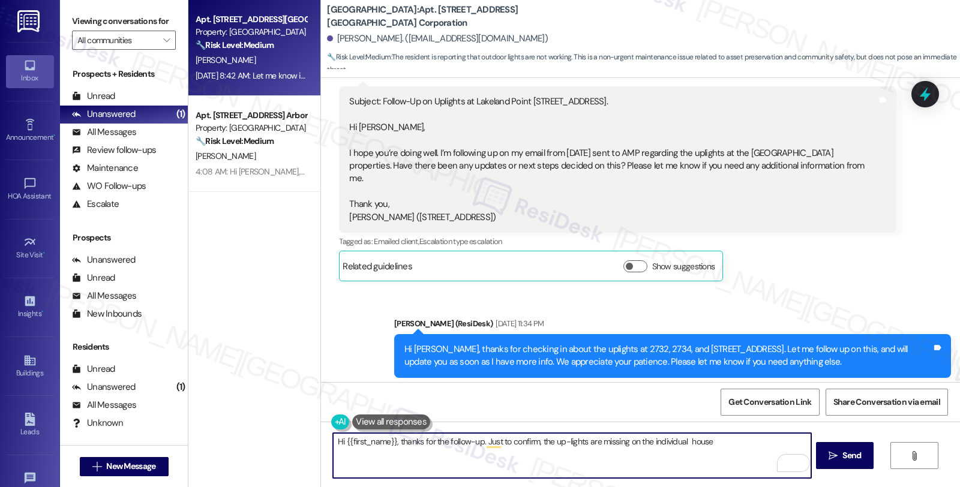
click at [556, 441] on textarea "Hi {{first_name}}, thanks for the follow-up. Just to confirm, the up-lights are…" at bounding box center [572, 455] width 478 height 45
click at [712, 448] on textarea "Hi {{first_name}}, thanks for the follow-up. Just to confirm, the uplights are …" at bounding box center [572, 455] width 478 height 45
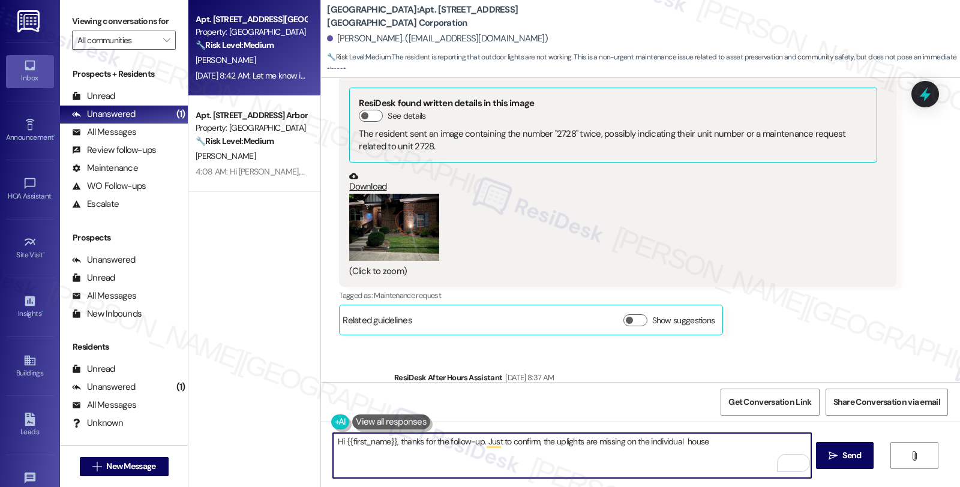
scroll to position [1403, 0]
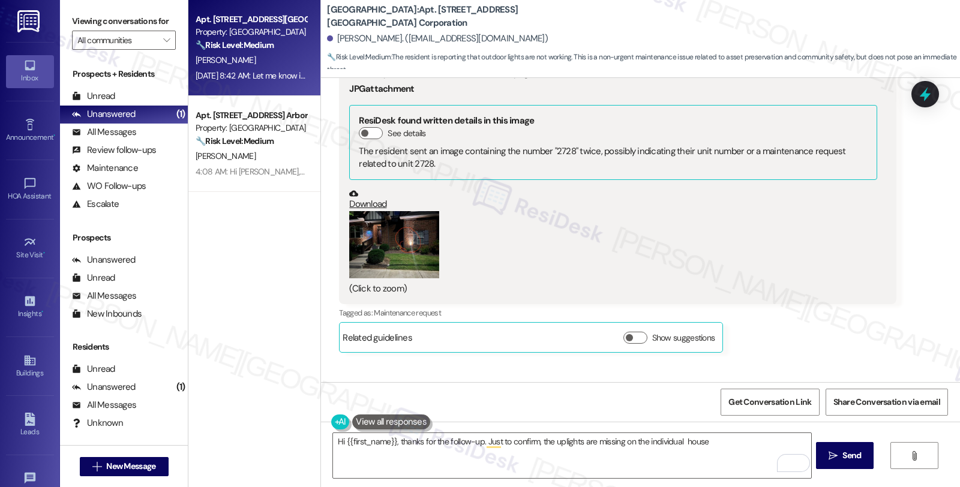
click at [403, 247] on button "Zoom image" at bounding box center [394, 245] width 90 height 68
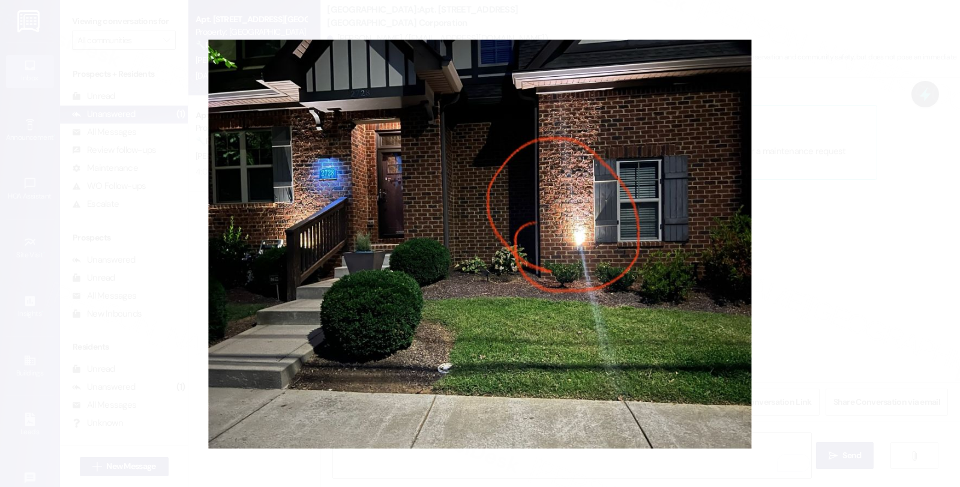
click at [959, 225] on button "Unzoom image" at bounding box center [480, 243] width 960 height 487
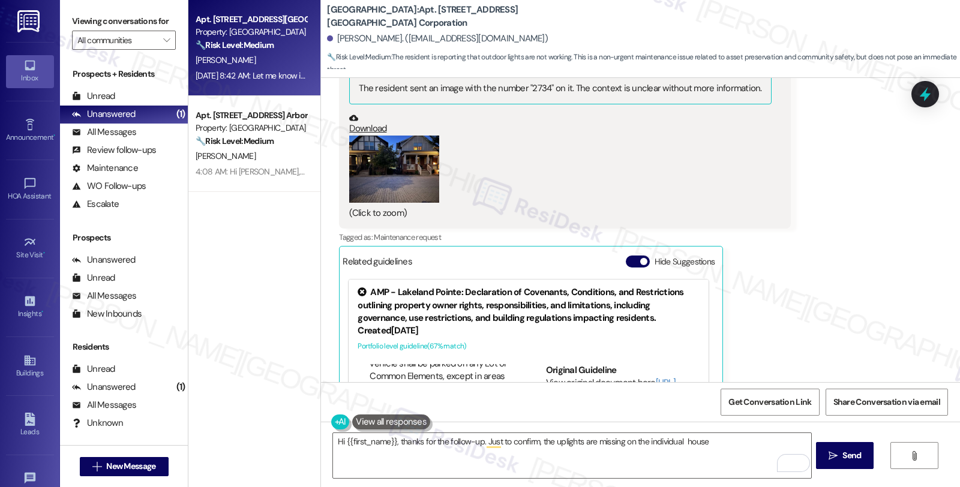
scroll to position [1937, 0]
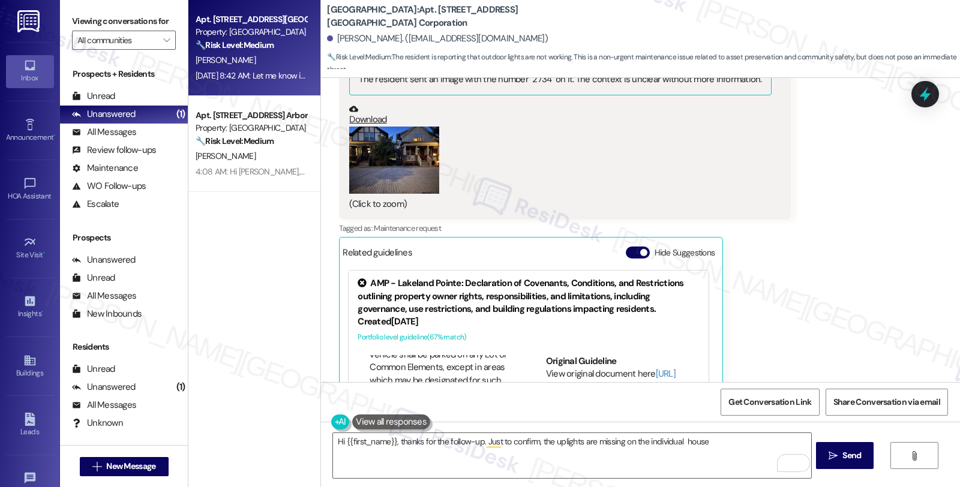
click at [400, 133] on button "Zoom image" at bounding box center [394, 161] width 90 height 68
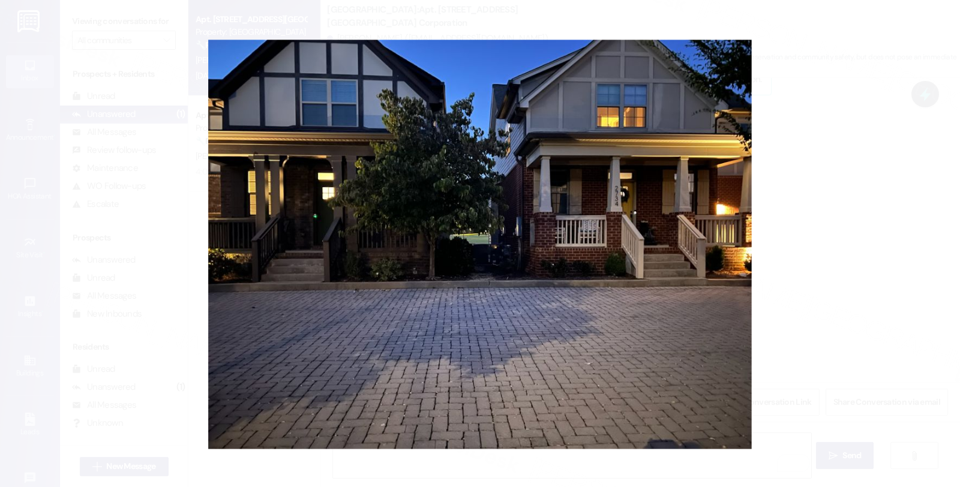
drag, startPoint x: 859, startPoint y: 249, endPoint x: 853, endPoint y: 261, distance: 13.4
click at [859, 250] on button "Unzoom image" at bounding box center [480, 243] width 960 height 487
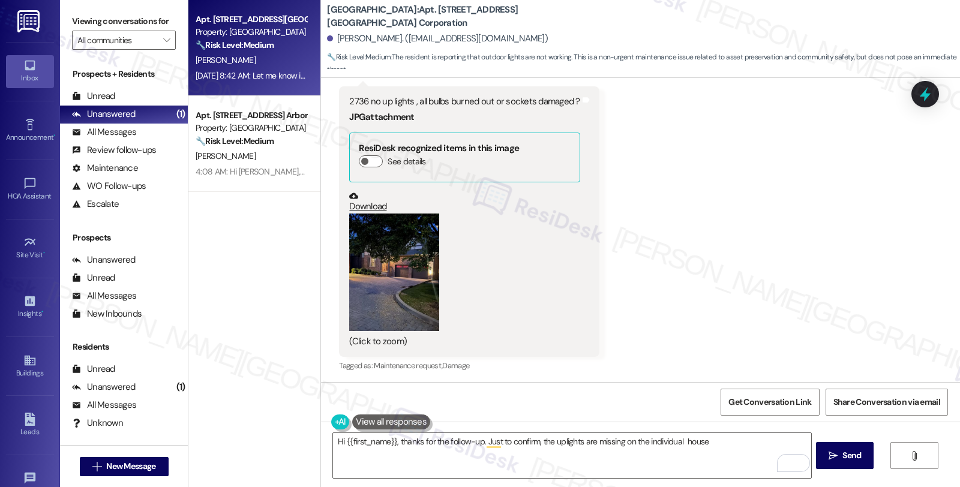
scroll to position [2470, 0]
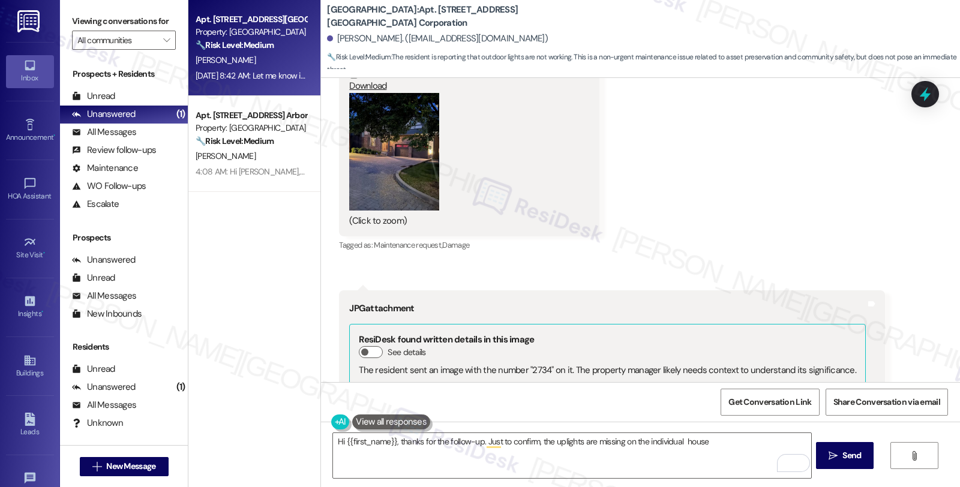
click at [415, 151] on button "Zoom image" at bounding box center [394, 152] width 90 height 118
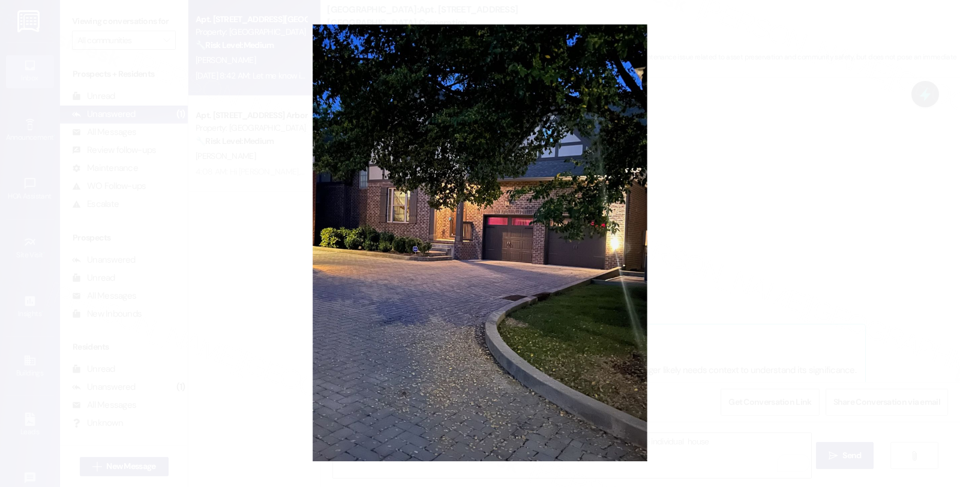
click at [796, 308] on button "Unzoom image" at bounding box center [480, 243] width 960 height 487
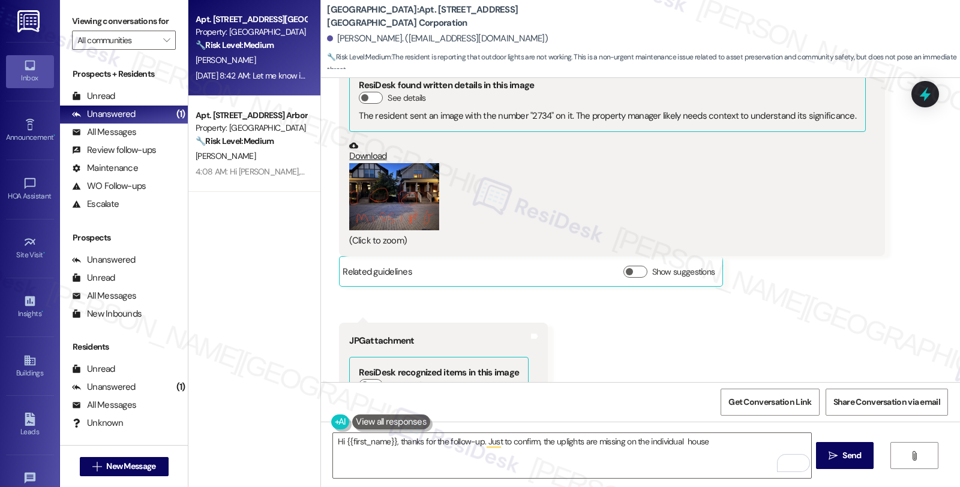
scroll to position [2737, 0]
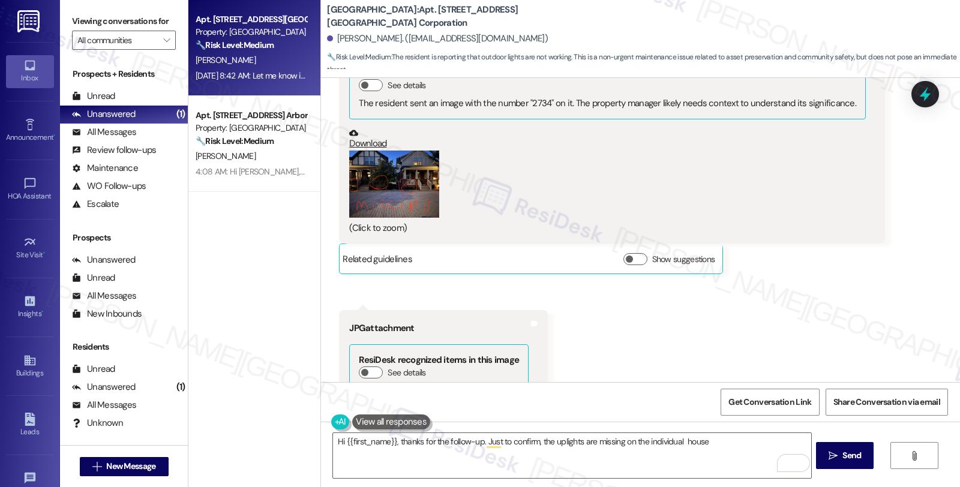
click at [408, 193] on button "Zoom image" at bounding box center [394, 185] width 90 height 68
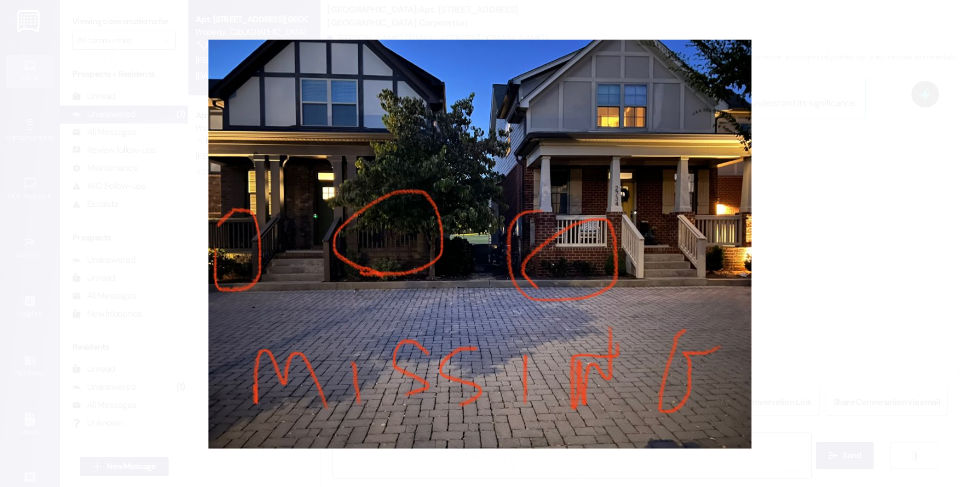
click at [875, 251] on button "Unzoom image" at bounding box center [480, 243] width 960 height 487
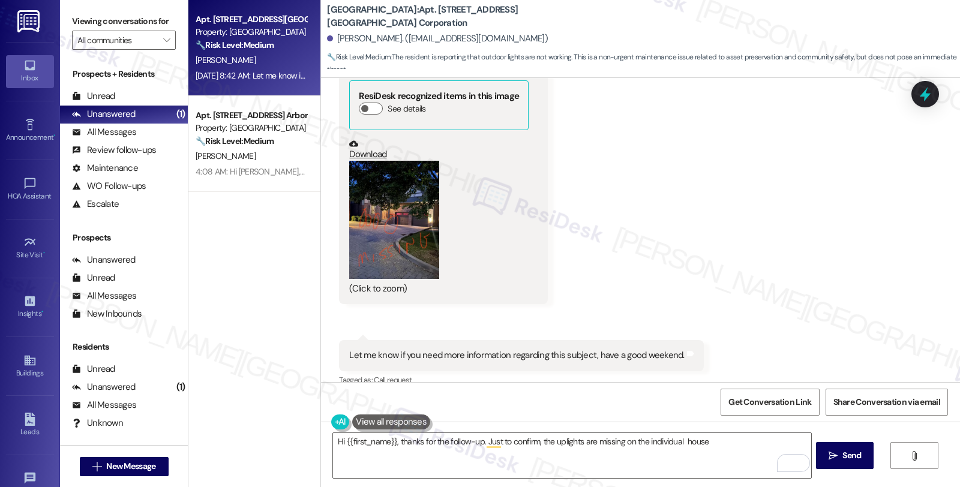
scroll to position [3004, 0]
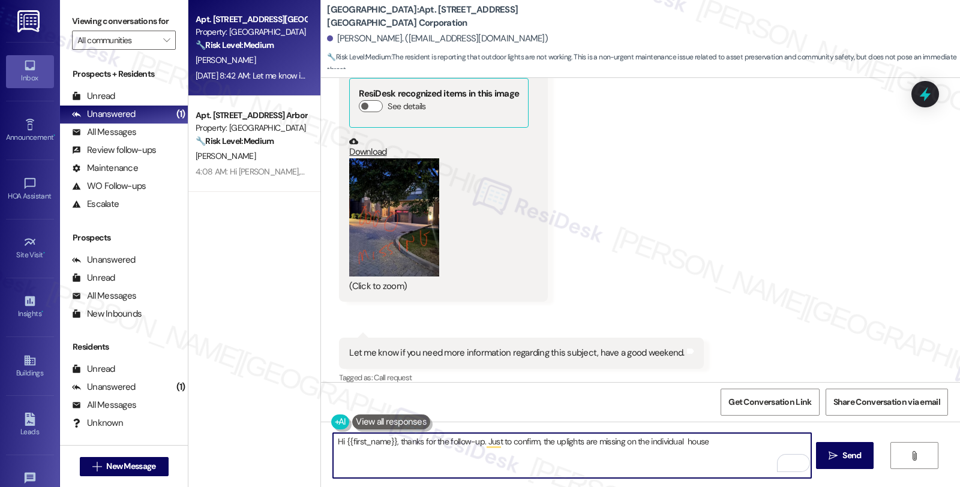
click at [391, 442] on textarea "Hi {{first_name}}, thanks for the follow-up. Just to confirm, the uplights are …" at bounding box center [572, 455] width 478 height 45
click at [748, 436] on textarea "Hi {{first_name}}, I hope you had a great weekend. Just to confirm, the uplight…" at bounding box center [572, 455] width 478 height 45
type textarea "Hi {{first_name}}, I hope you had a great weekend. Just to confirm, the uplight…"
click at [763, 441] on textarea "Hi {{first_name}}, I hope you had a great weekend. Just to confirm, the uplight…" at bounding box center [572, 455] width 478 height 45
click at [868, 453] on button " Send" at bounding box center [845, 455] width 58 height 27
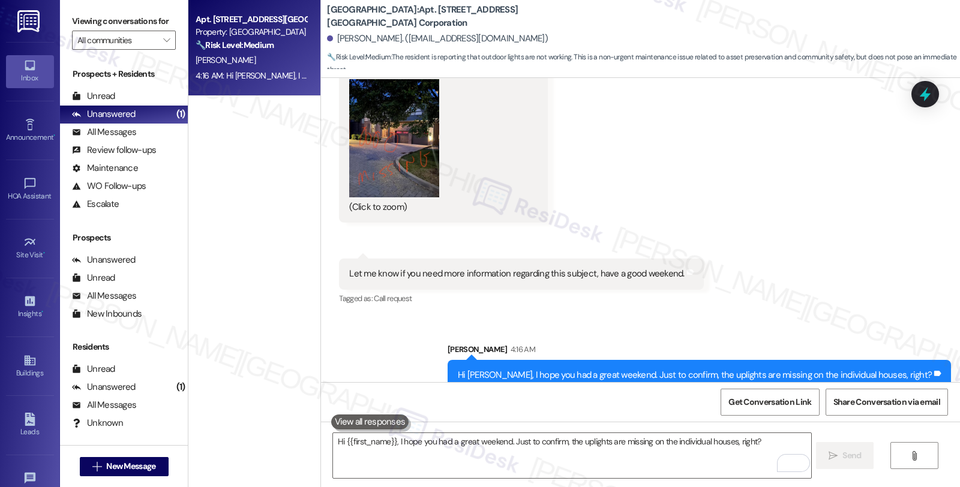
scroll to position [3087, 0]
